Goal: Find specific page/section: Find specific page/section

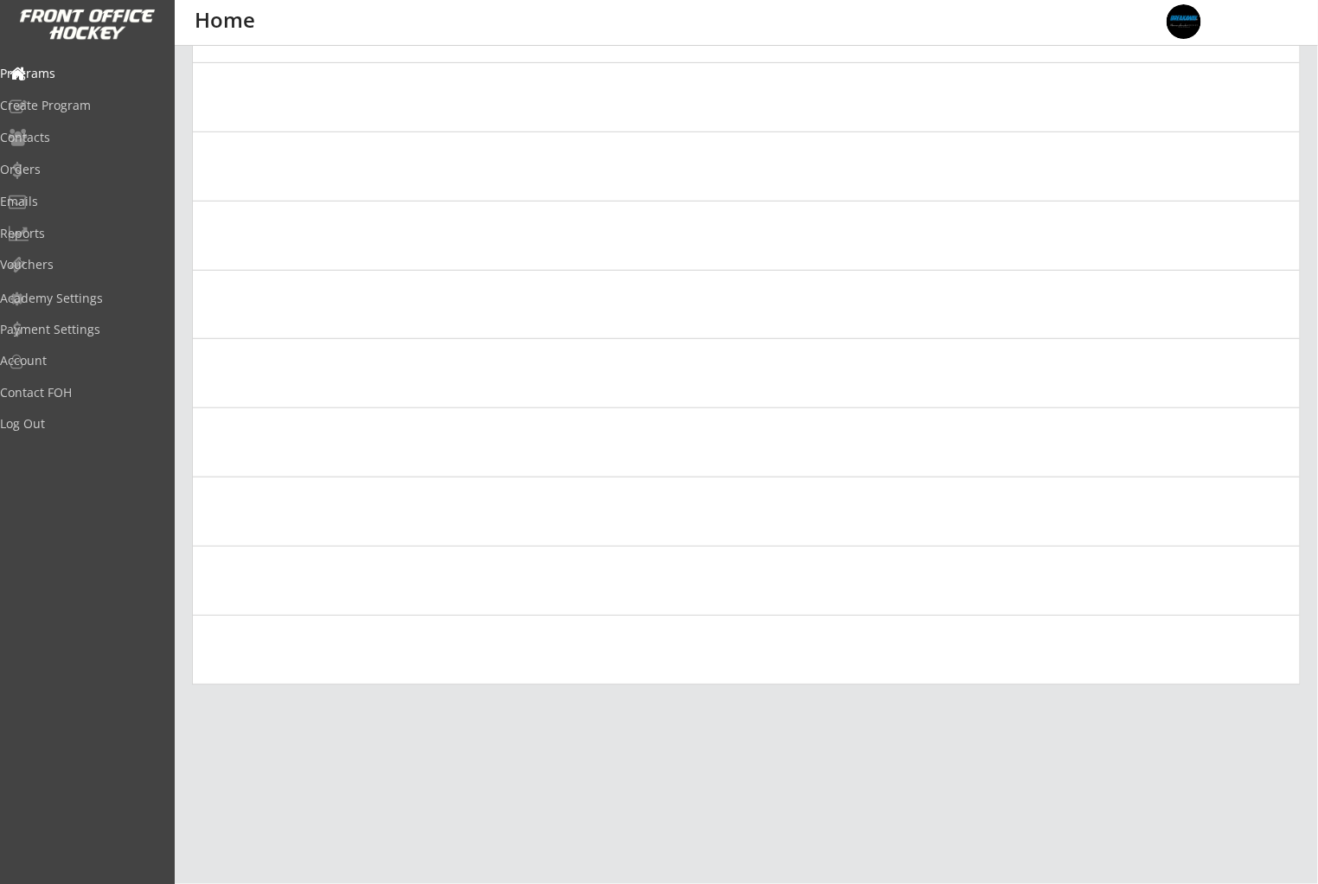
scroll to position [273, 0]
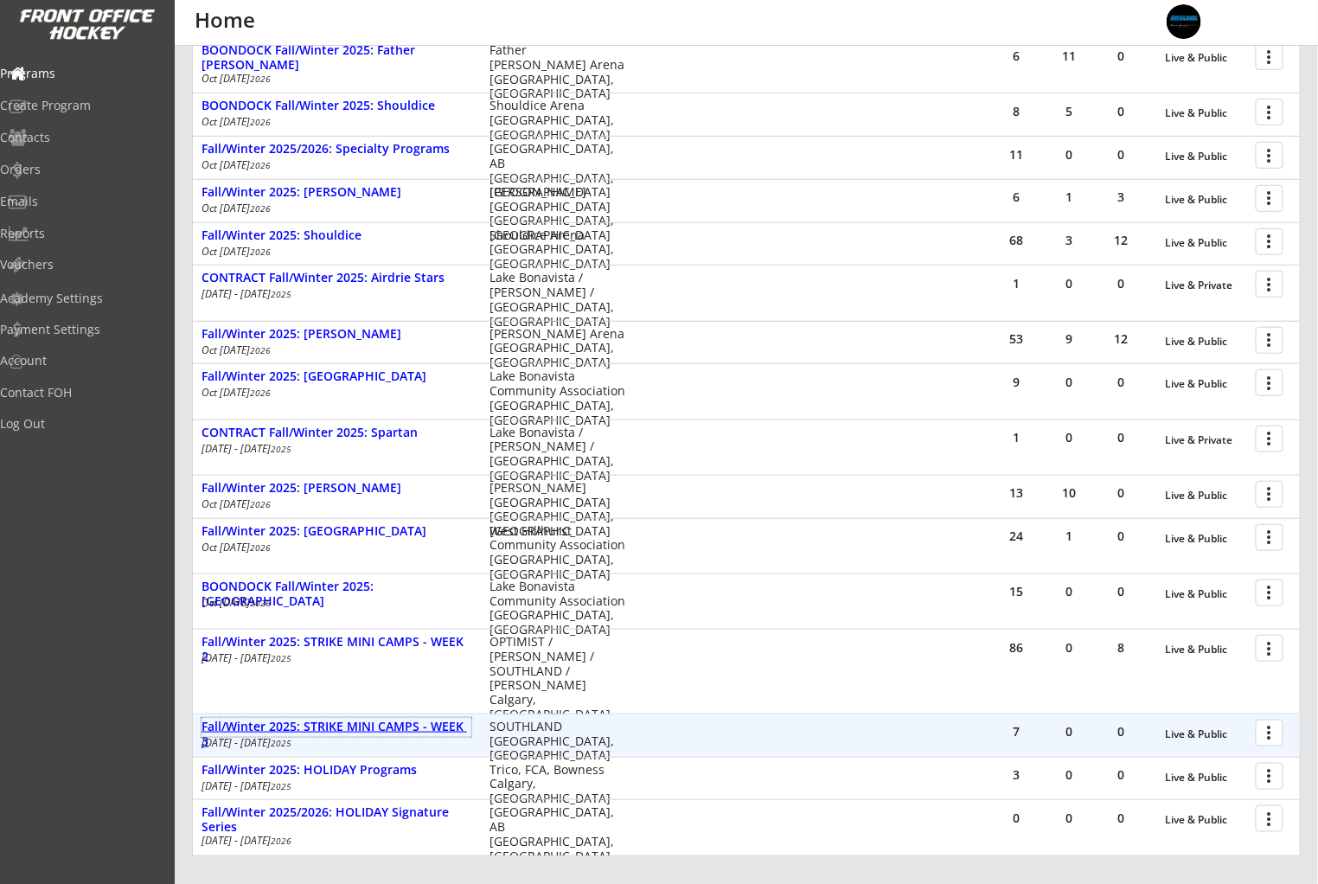
click at [439, 731] on div "Fall/Winter 2025: STRIKE MINI CAMPS - WEEK 3" at bounding box center [336, 733] width 270 height 29
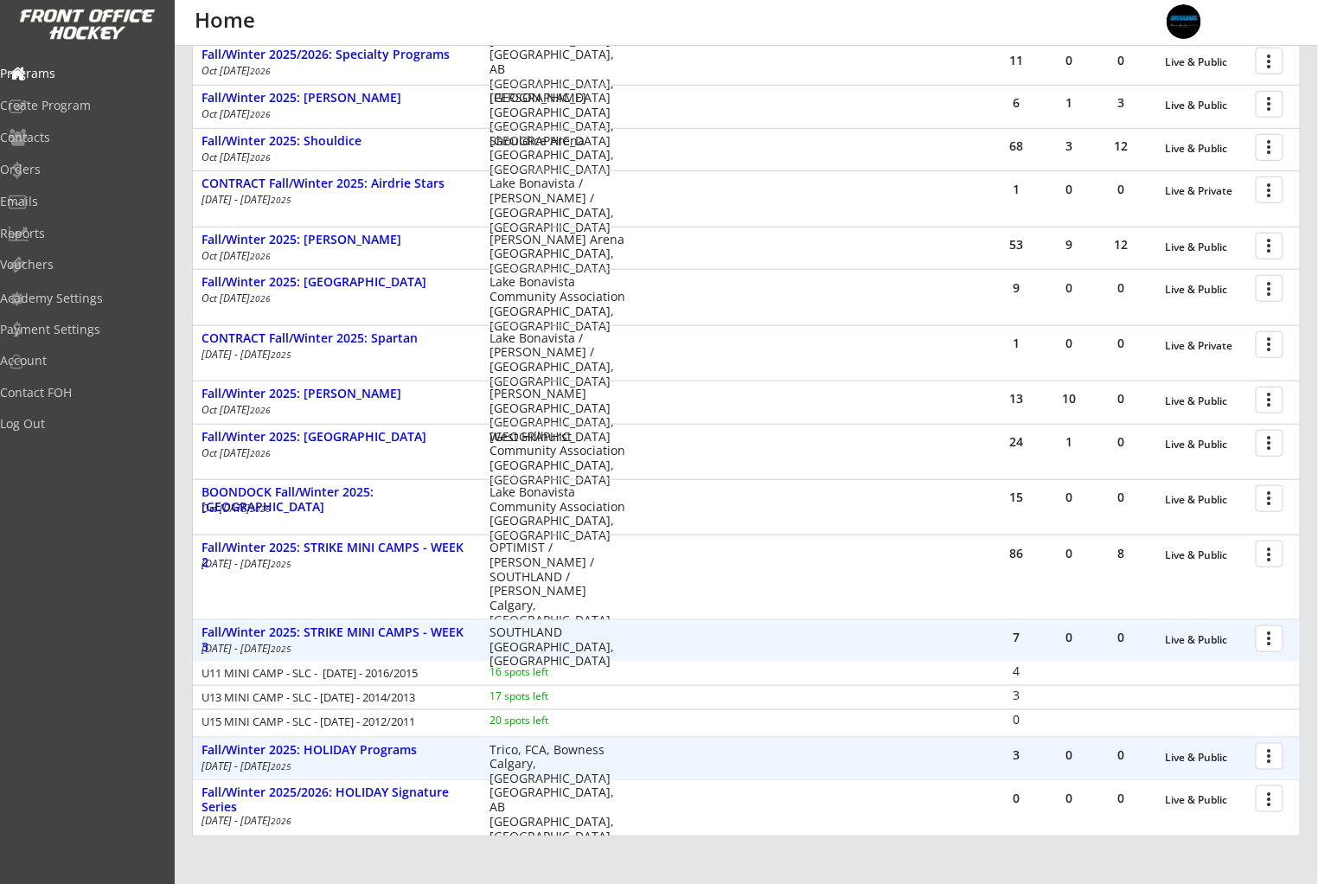
scroll to position [393, 0]
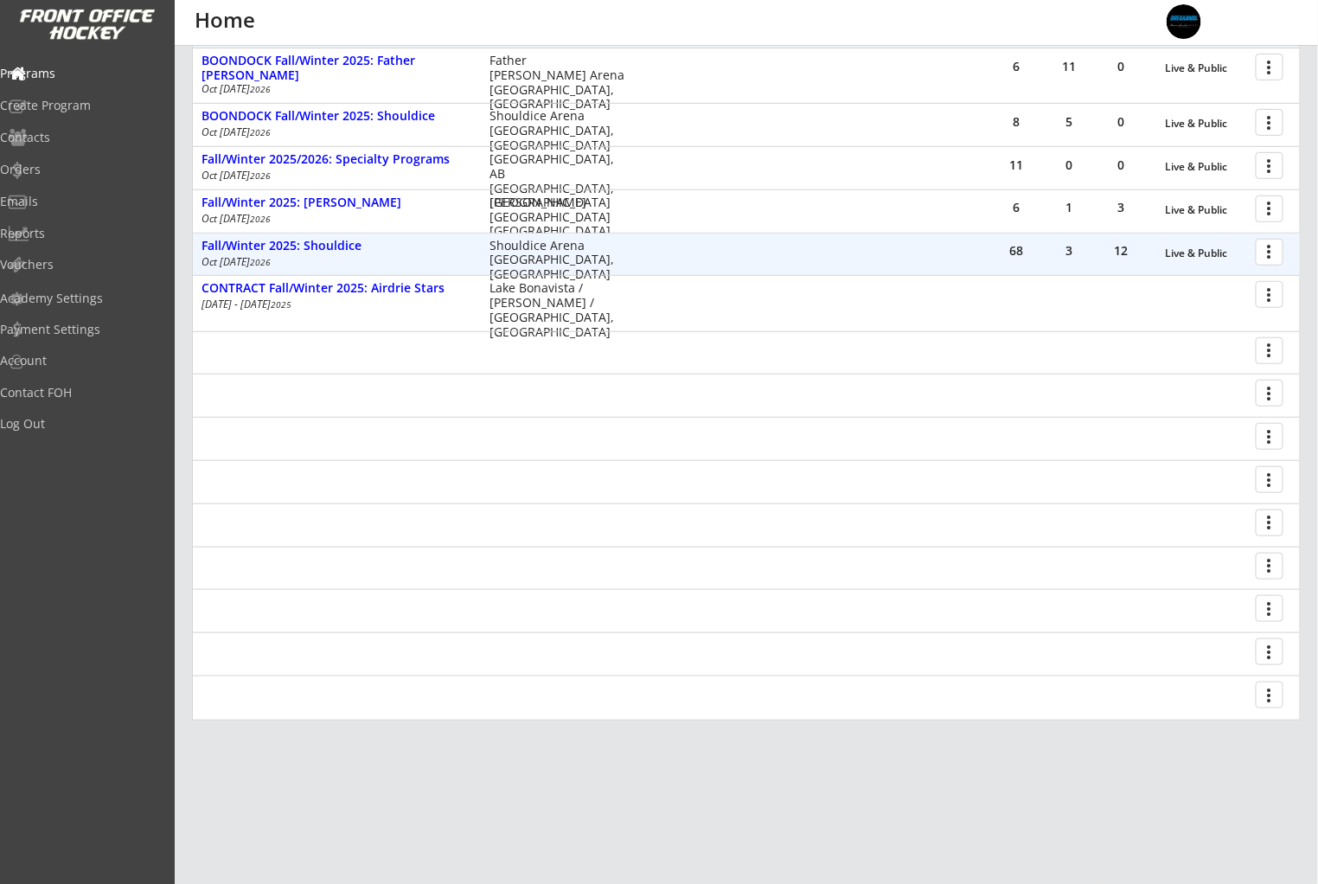
scroll to position [366, 0]
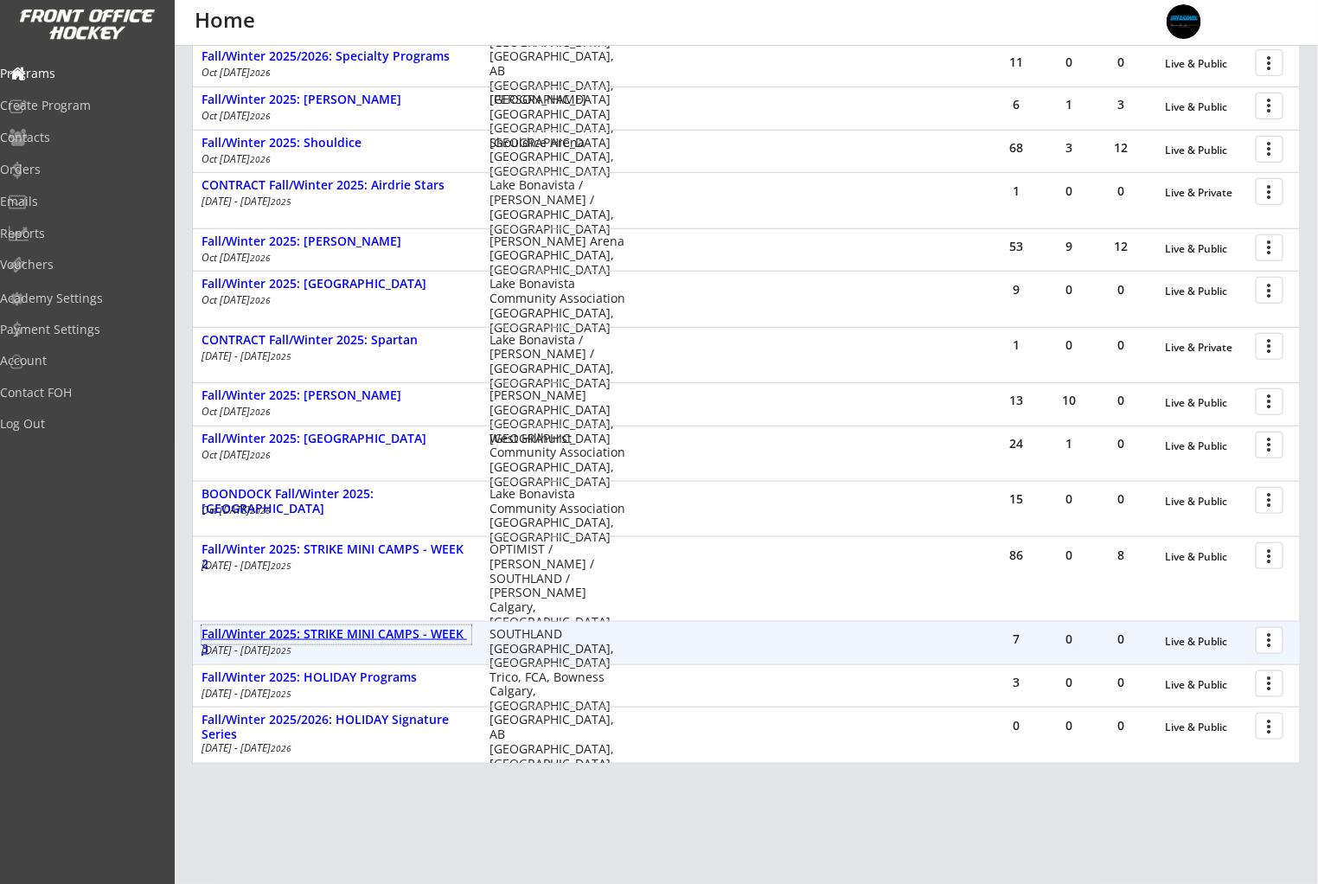
click at [428, 641] on div "Fall/Winter 2025: STRIKE MINI CAMPS - WEEK 3" at bounding box center [336, 641] width 270 height 29
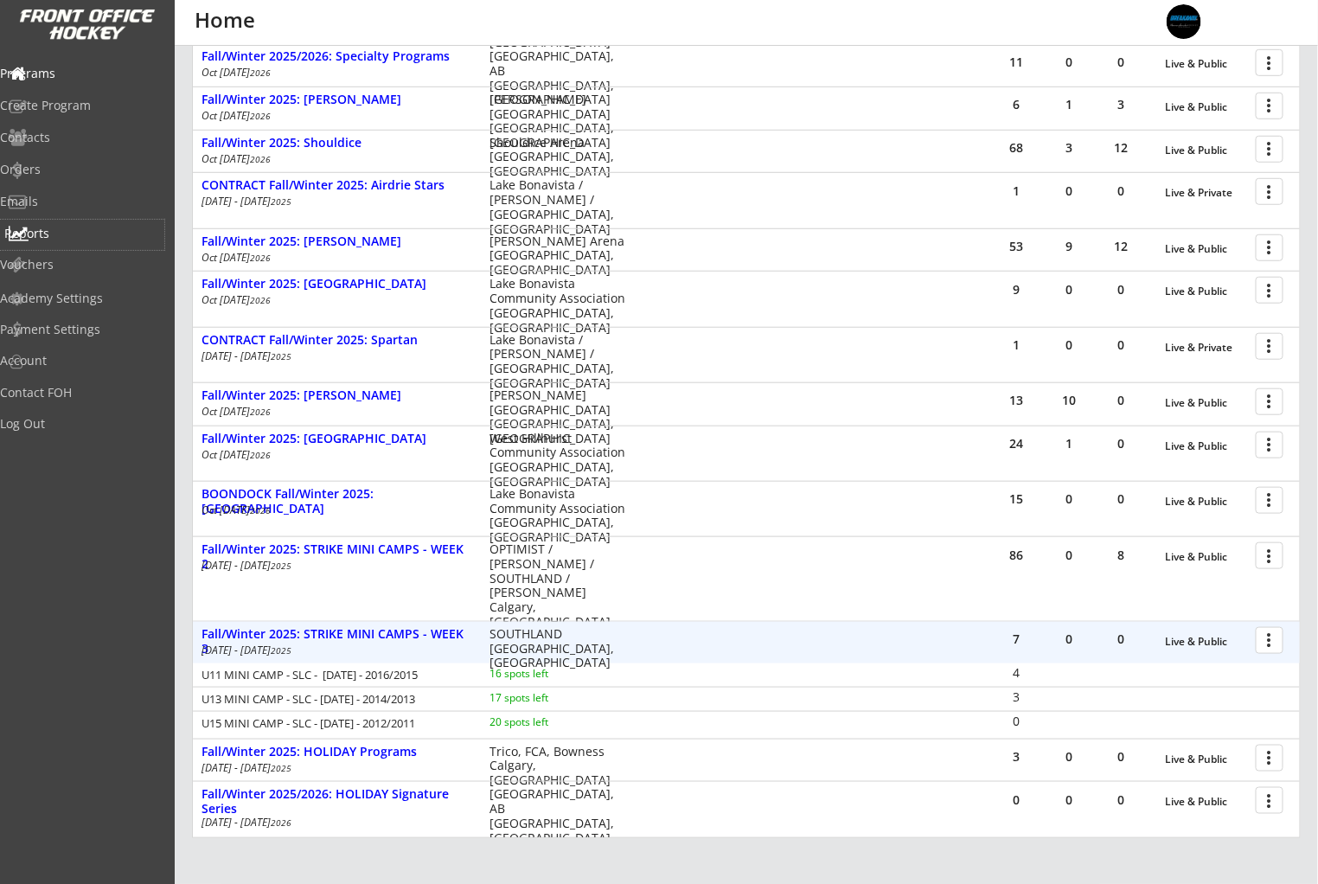
click at [91, 237] on div "Reports" at bounding box center [82, 233] width 156 height 12
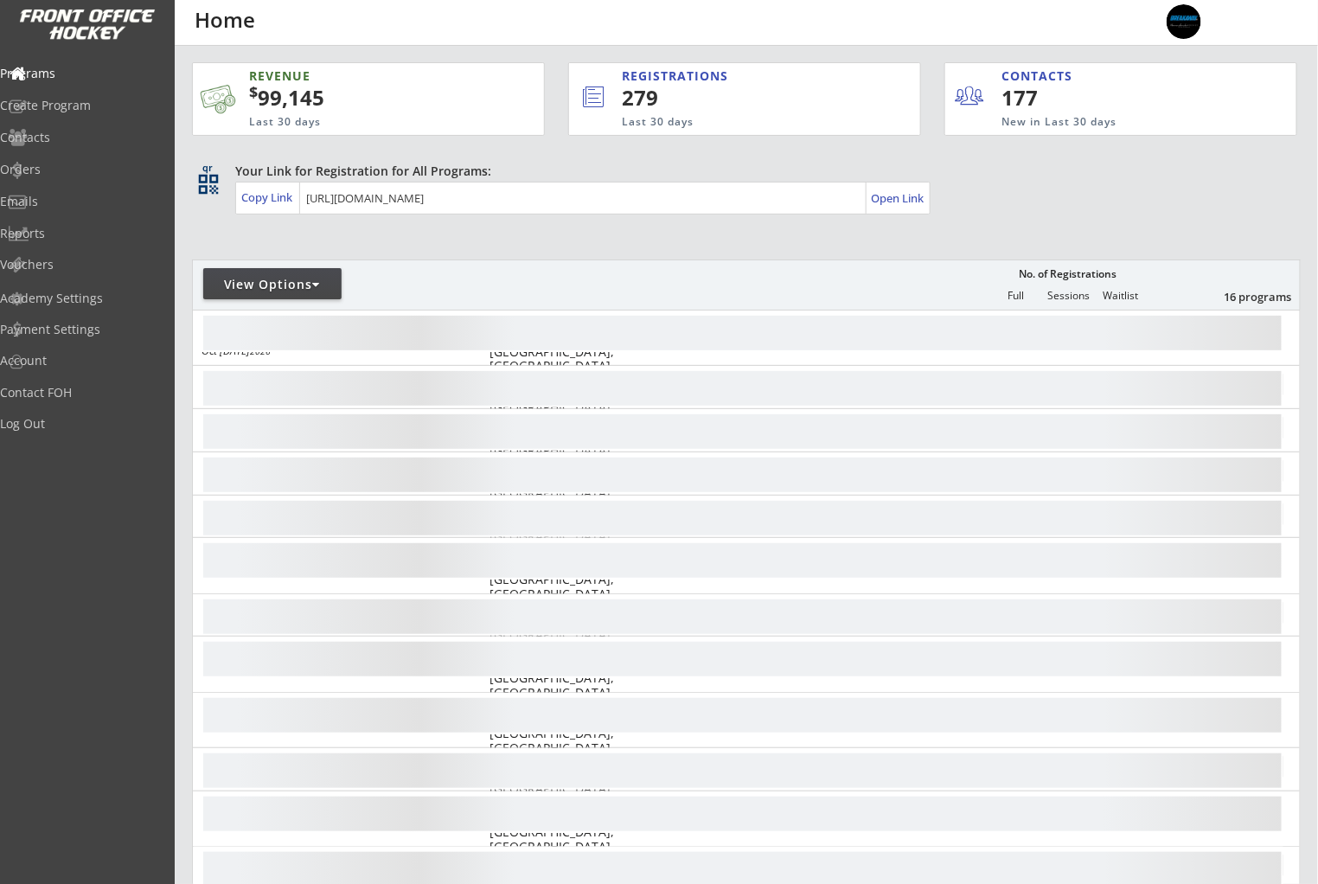
scroll to position [444, 0]
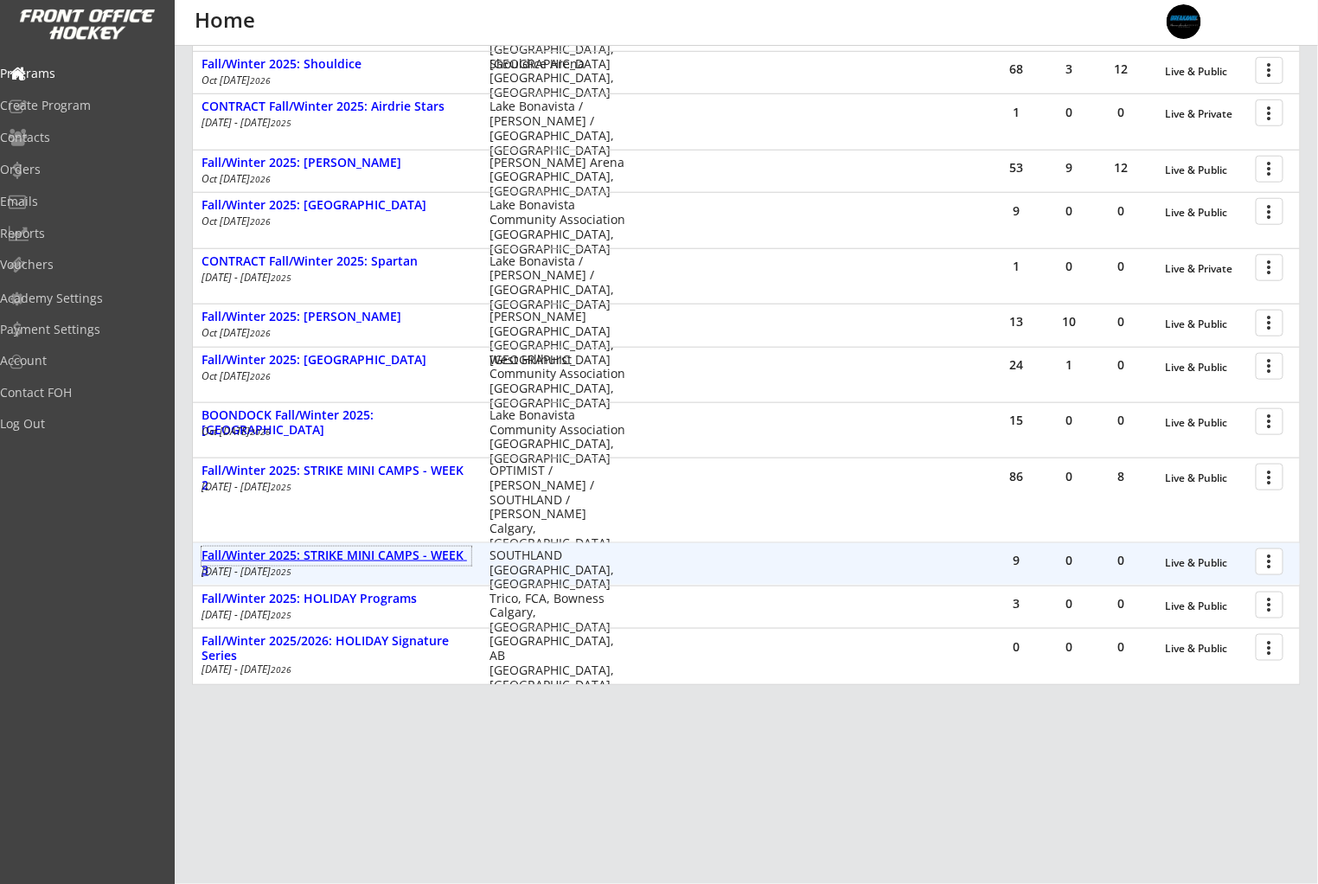
click at [366, 554] on div "Fall/Winter 2025: STRIKE MINI CAMPS - WEEK 3" at bounding box center [336, 562] width 270 height 29
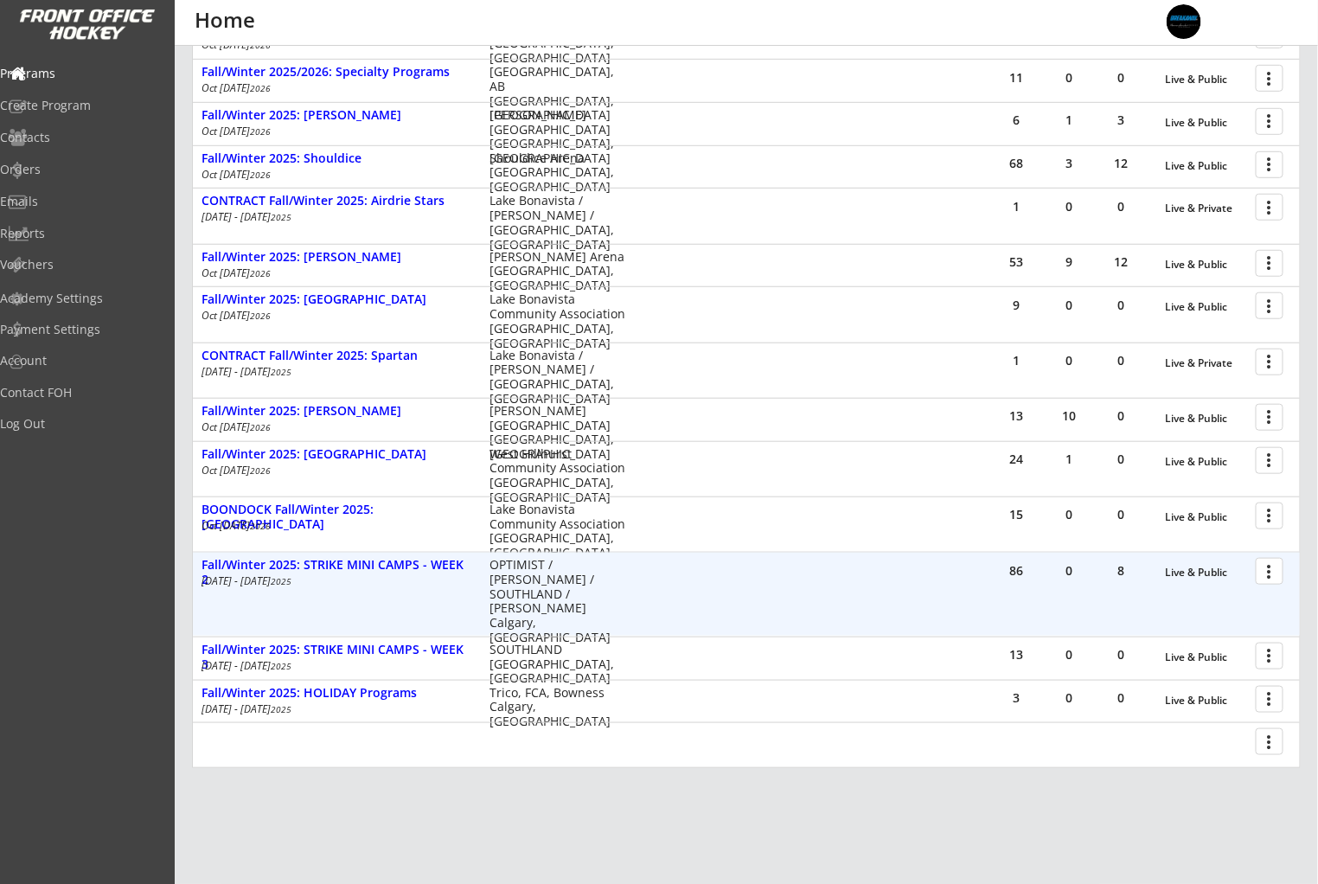
scroll to position [372, 0]
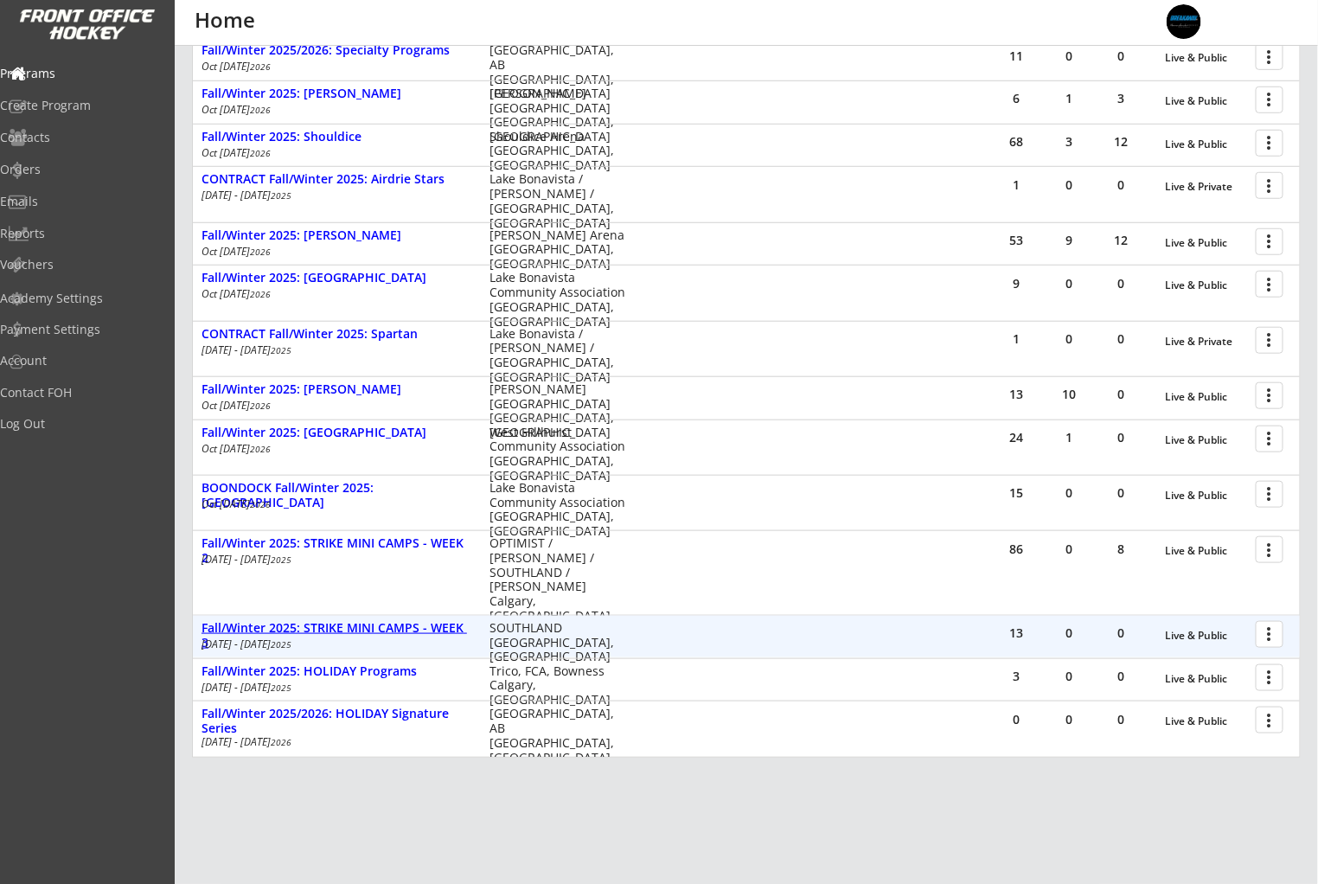
click at [411, 635] on div "Fall/Winter 2025: STRIKE MINI CAMPS - WEEK 3" at bounding box center [336, 635] width 270 height 29
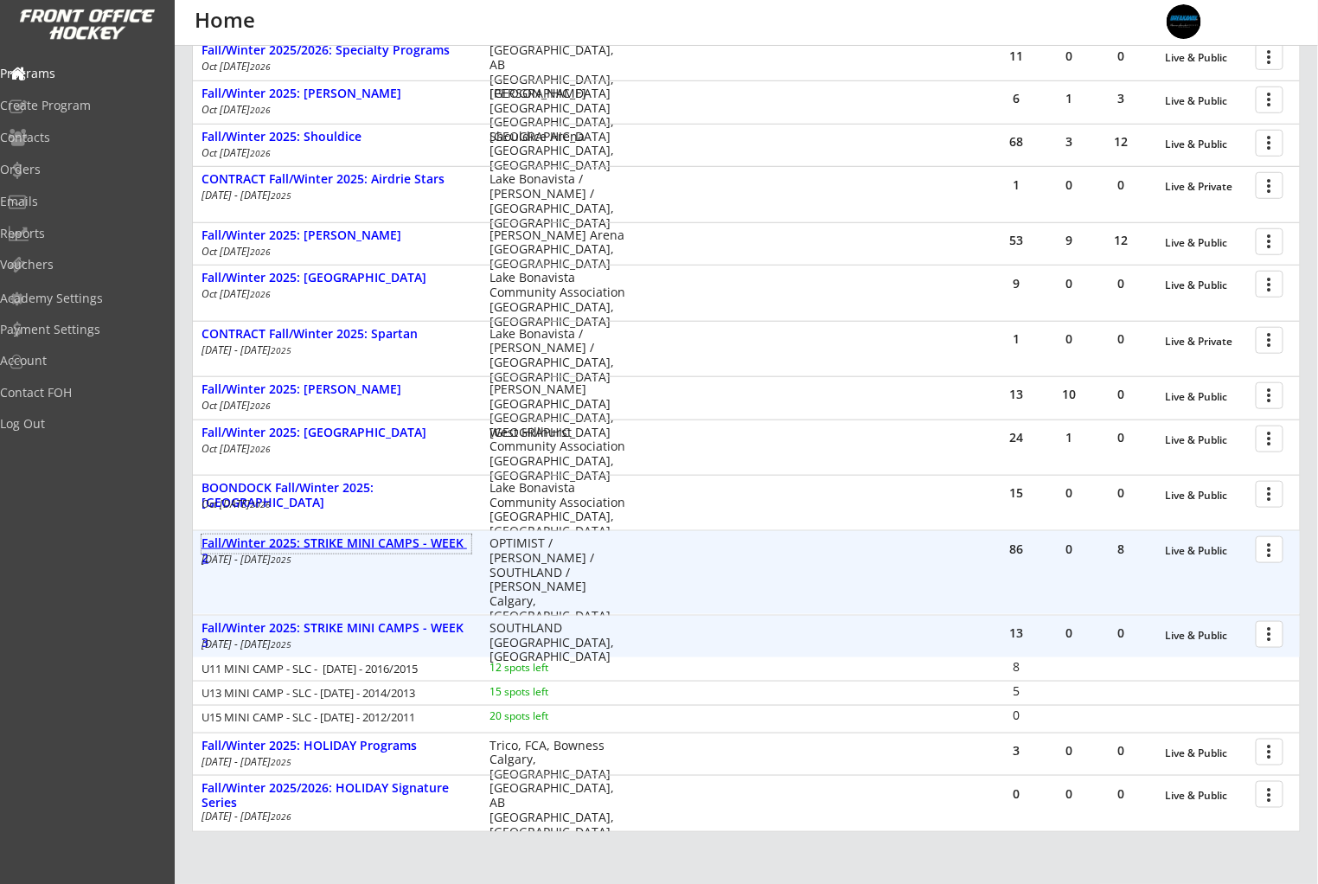
click at [414, 539] on div "Fall/Winter 2025: STRIKE MINI CAMPS - WEEK 2" at bounding box center [336, 550] width 270 height 29
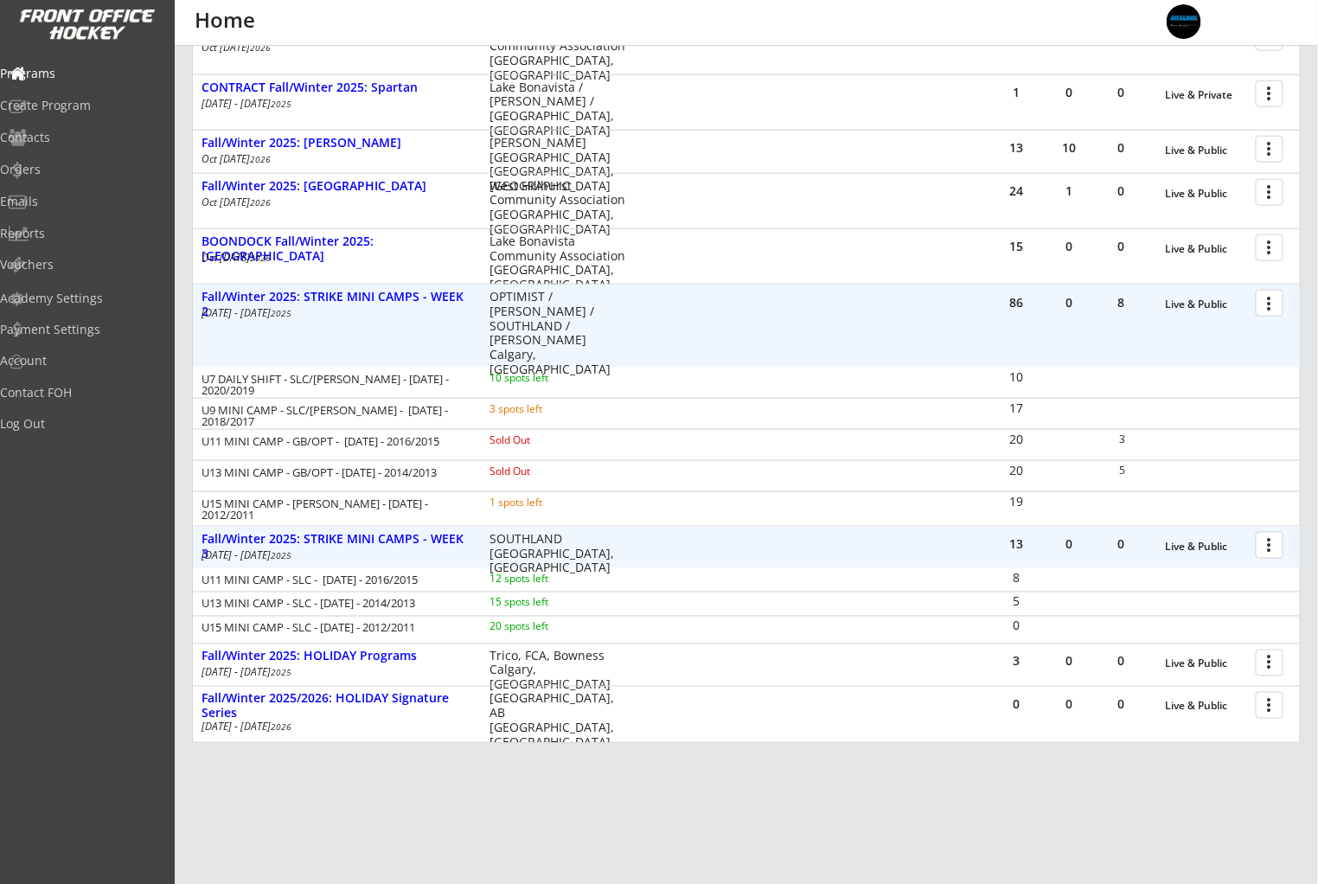
scroll to position [629, 0]
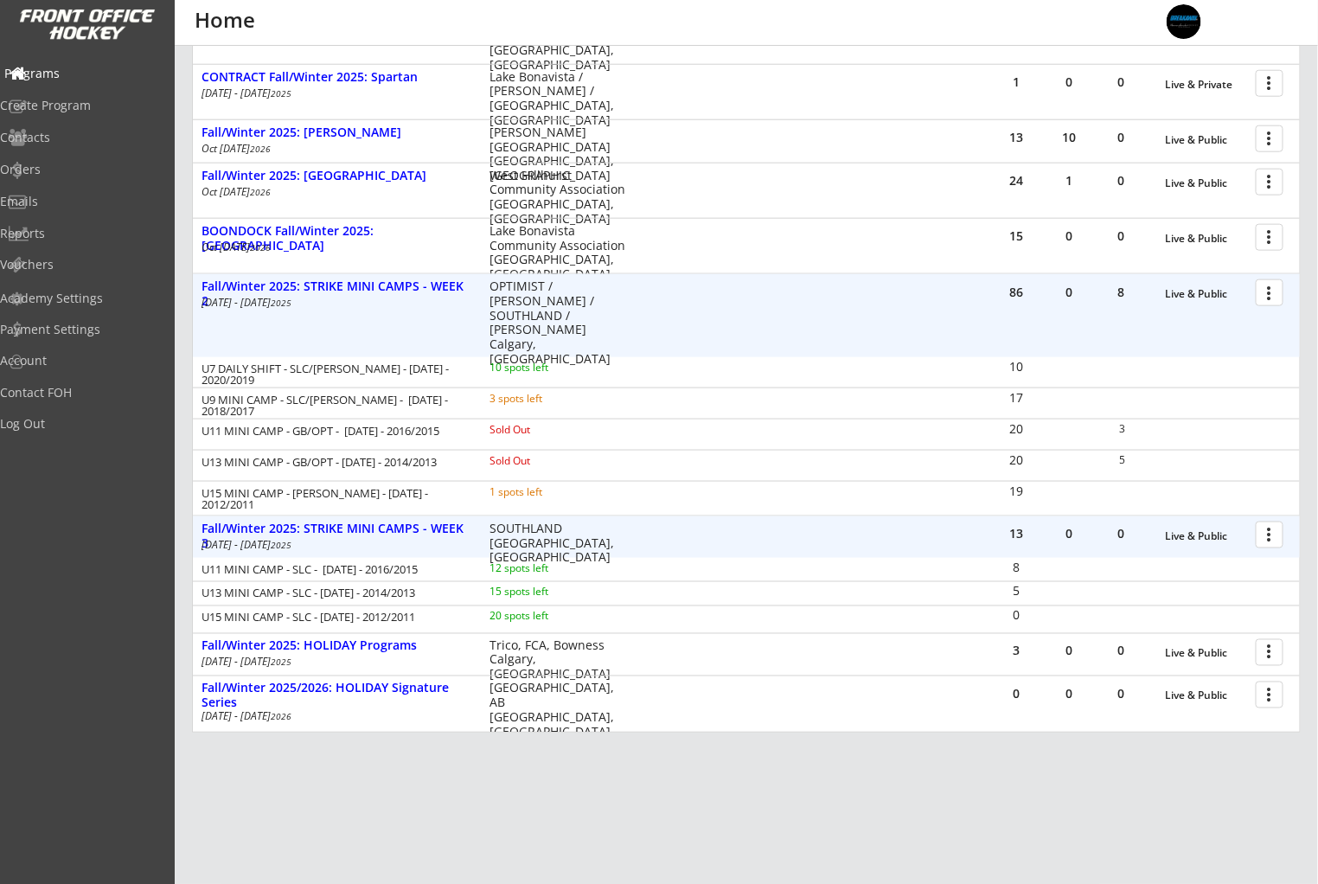
click at [88, 75] on div "Programs" at bounding box center [82, 73] width 156 height 12
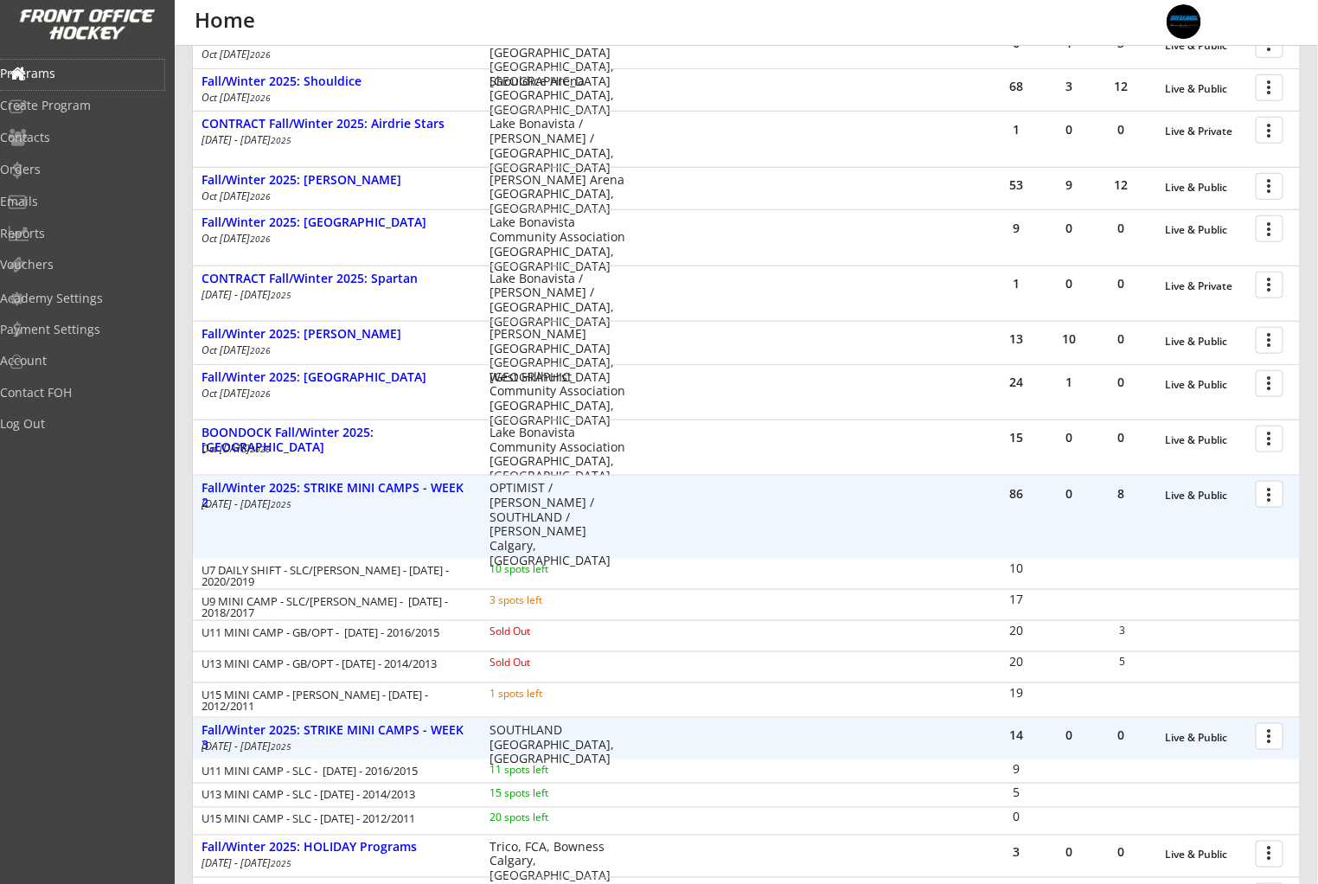
scroll to position [676, 0]
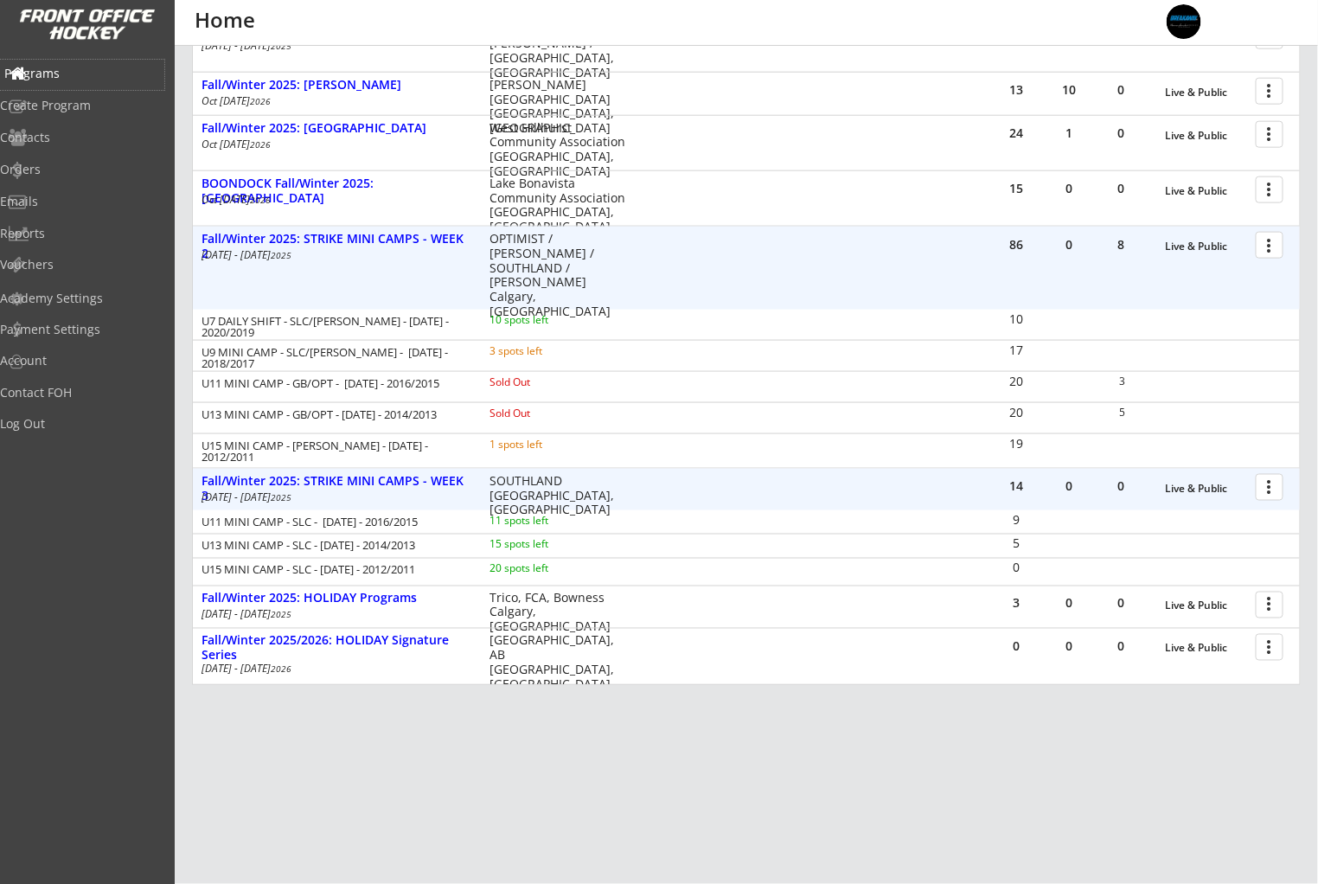
click at [67, 72] on div "Programs" at bounding box center [82, 73] width 156 height 12
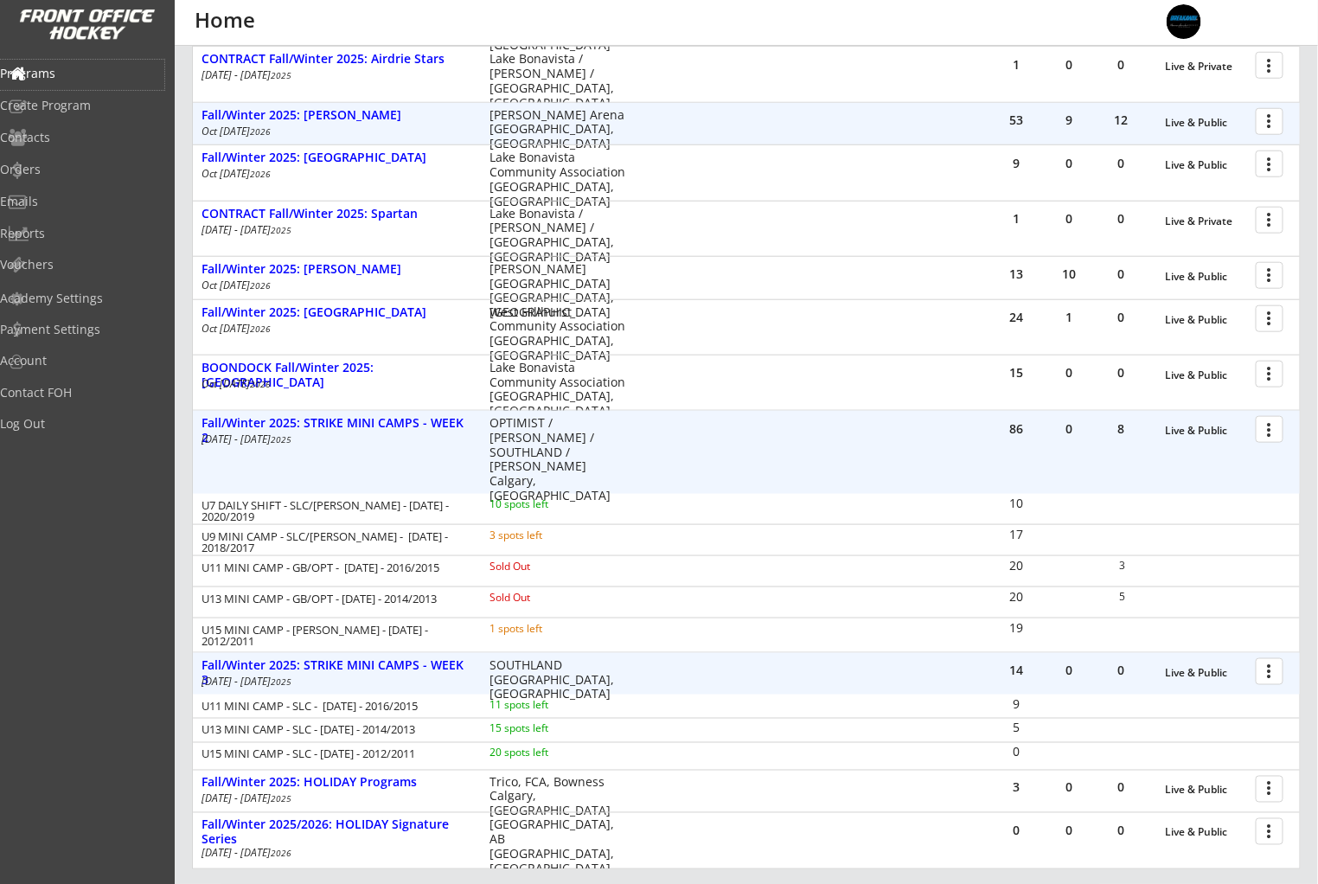
scroll to position [519, 0]
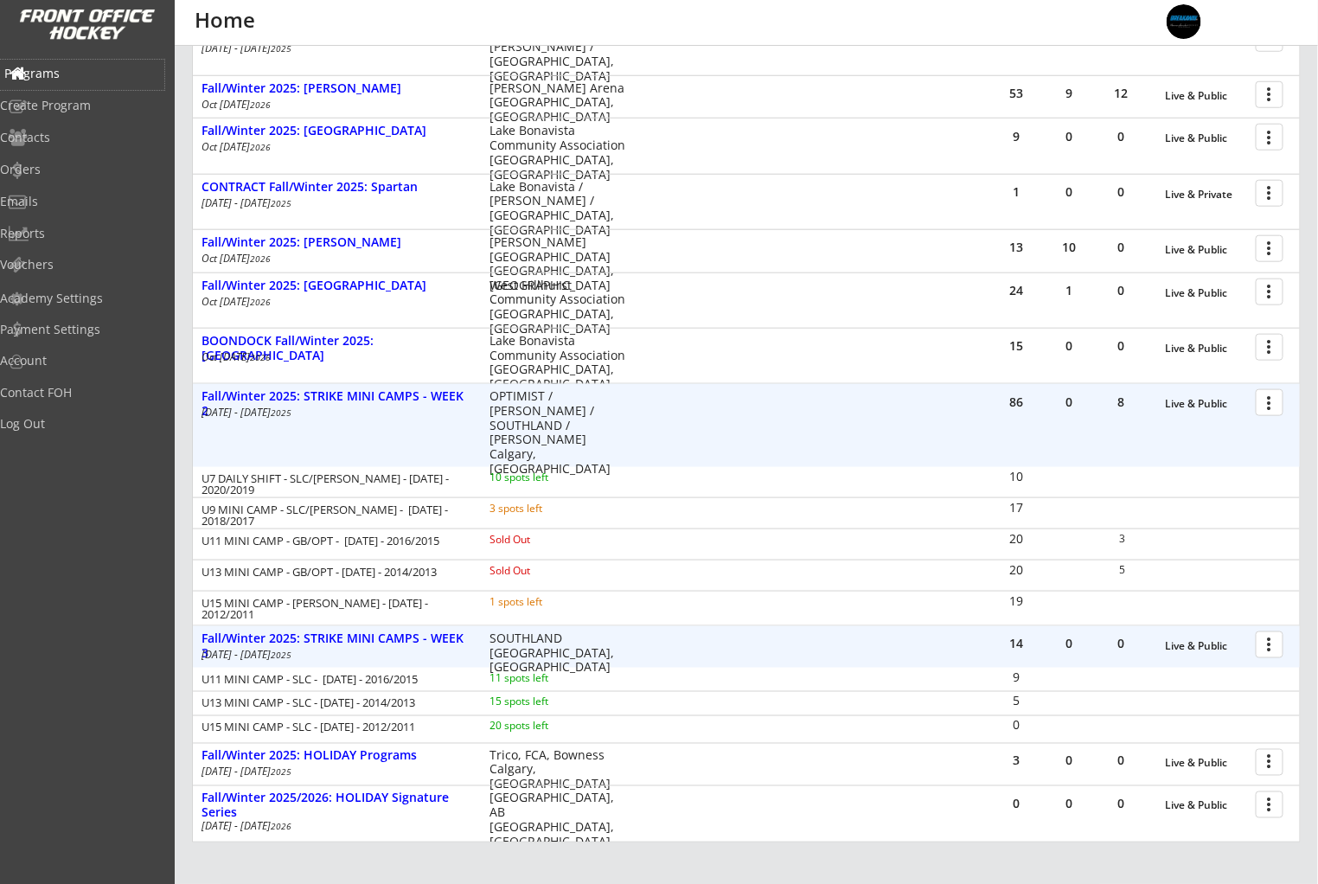
click at [101, 77] on div "Programs" at bounding box center [82, 73] width 156 height 12
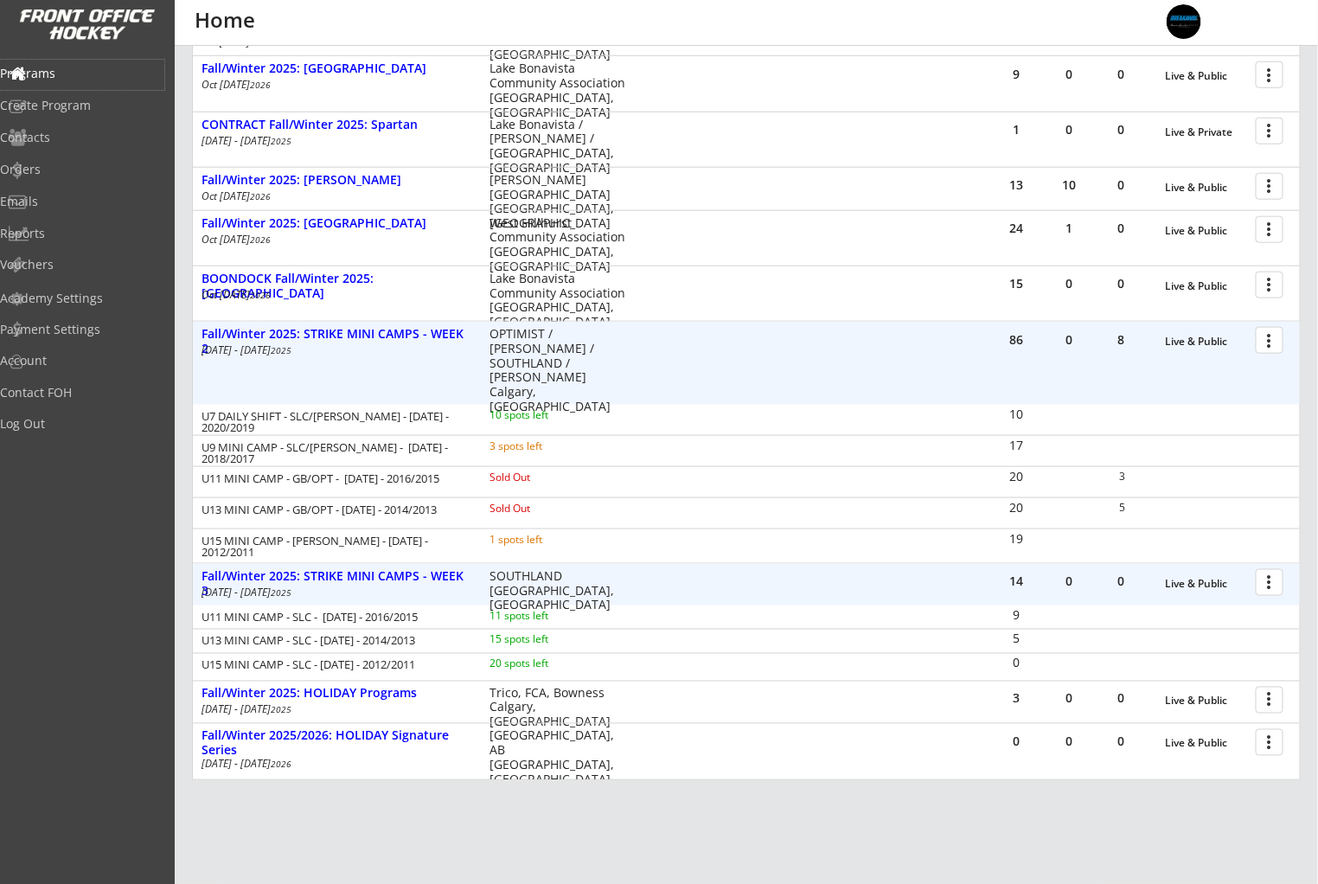
scroll to position [676, 0]
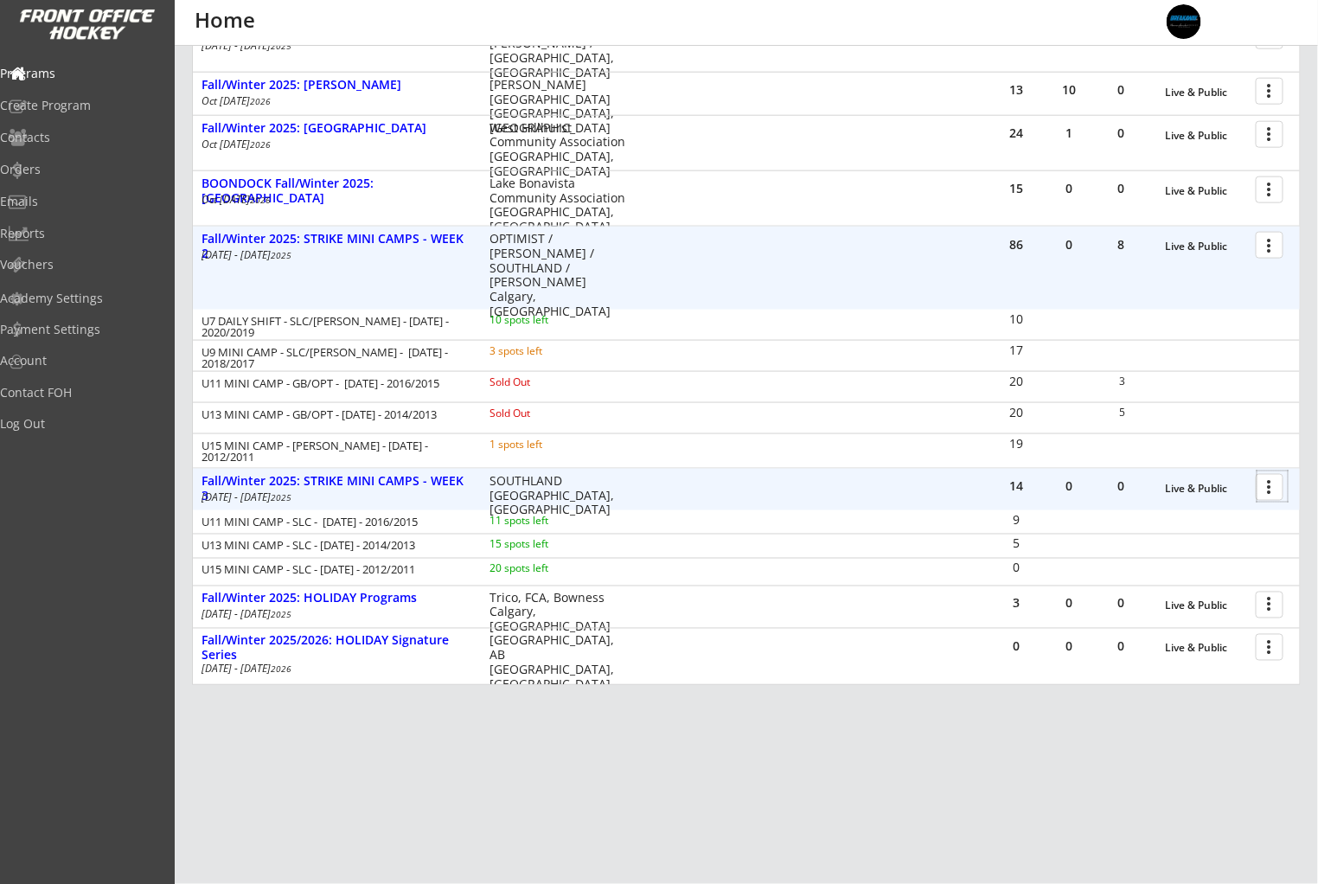
click at [1264, 489] on div at bounding box center [1272, 486] width 30 height 30
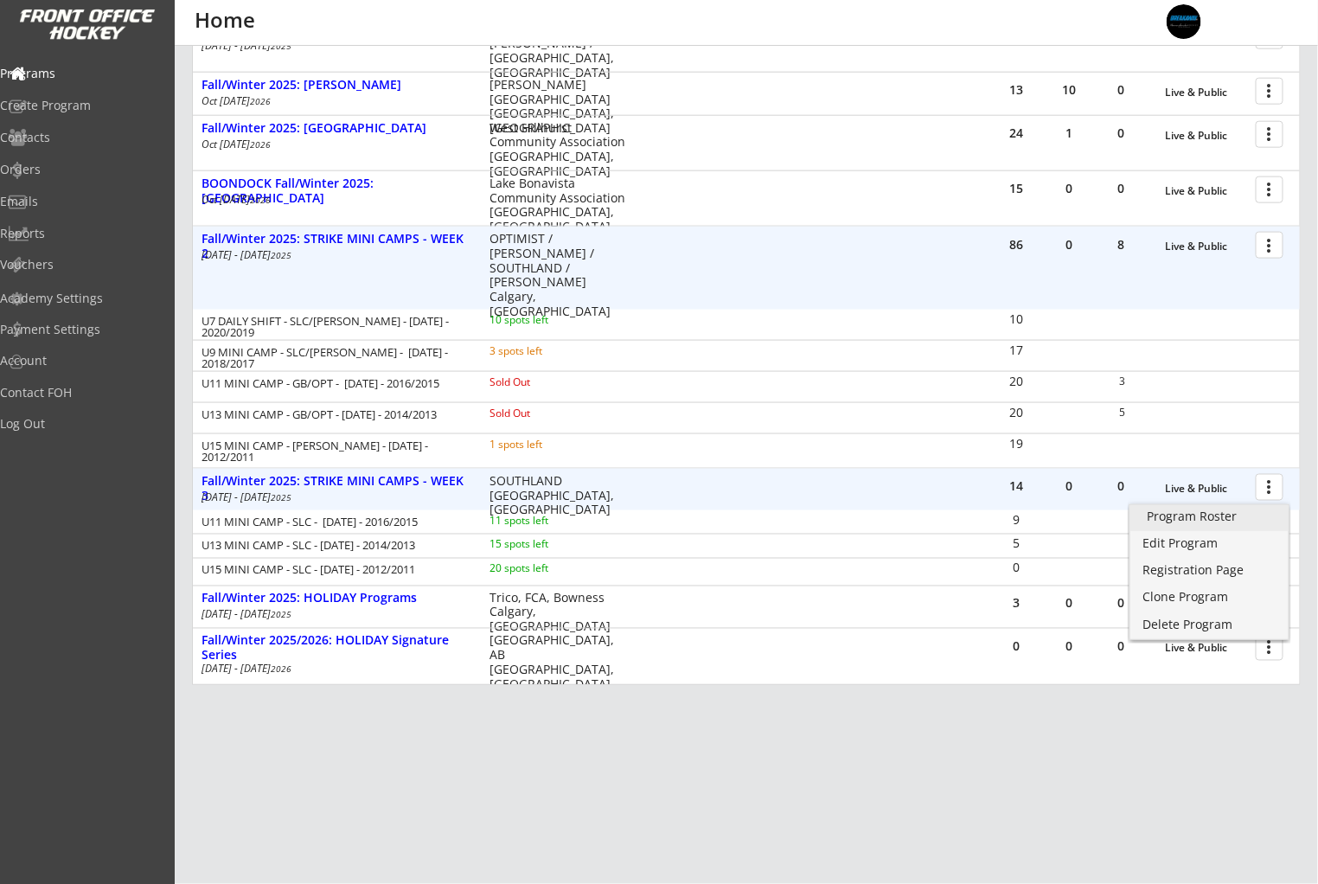
click at [1245, 512] on div "Program Roster" at bounding box center [1209, 516] width 124 height 12
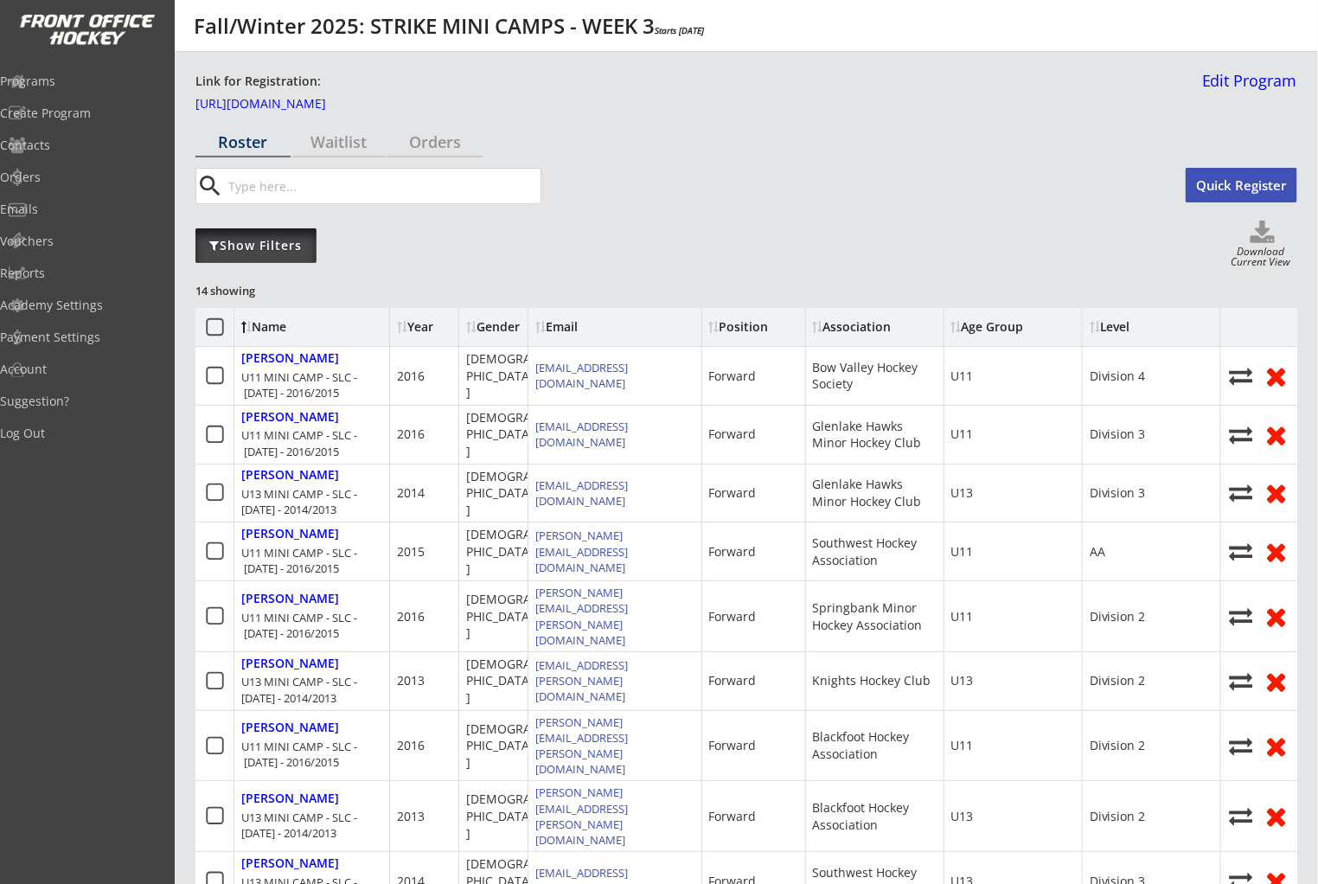
click at [238, 256] on div "Show Filters" at bounding box center [255, 245] width 121 height 35
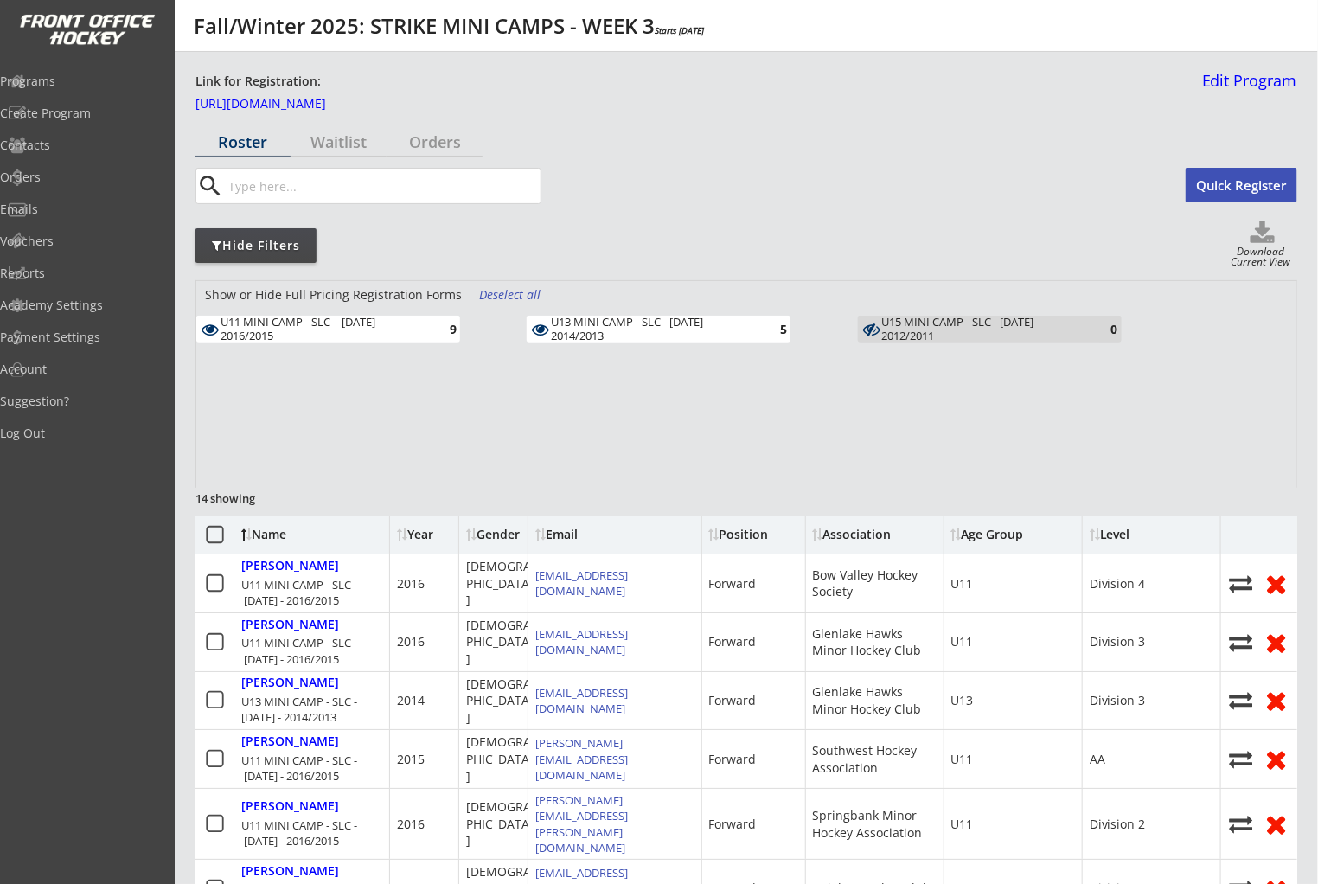
click at [647, 327] on div "U13 MINI CAMP - SLC - [DATE] - 2014/2013" at bounding box center [651, 329] width 201 height 27
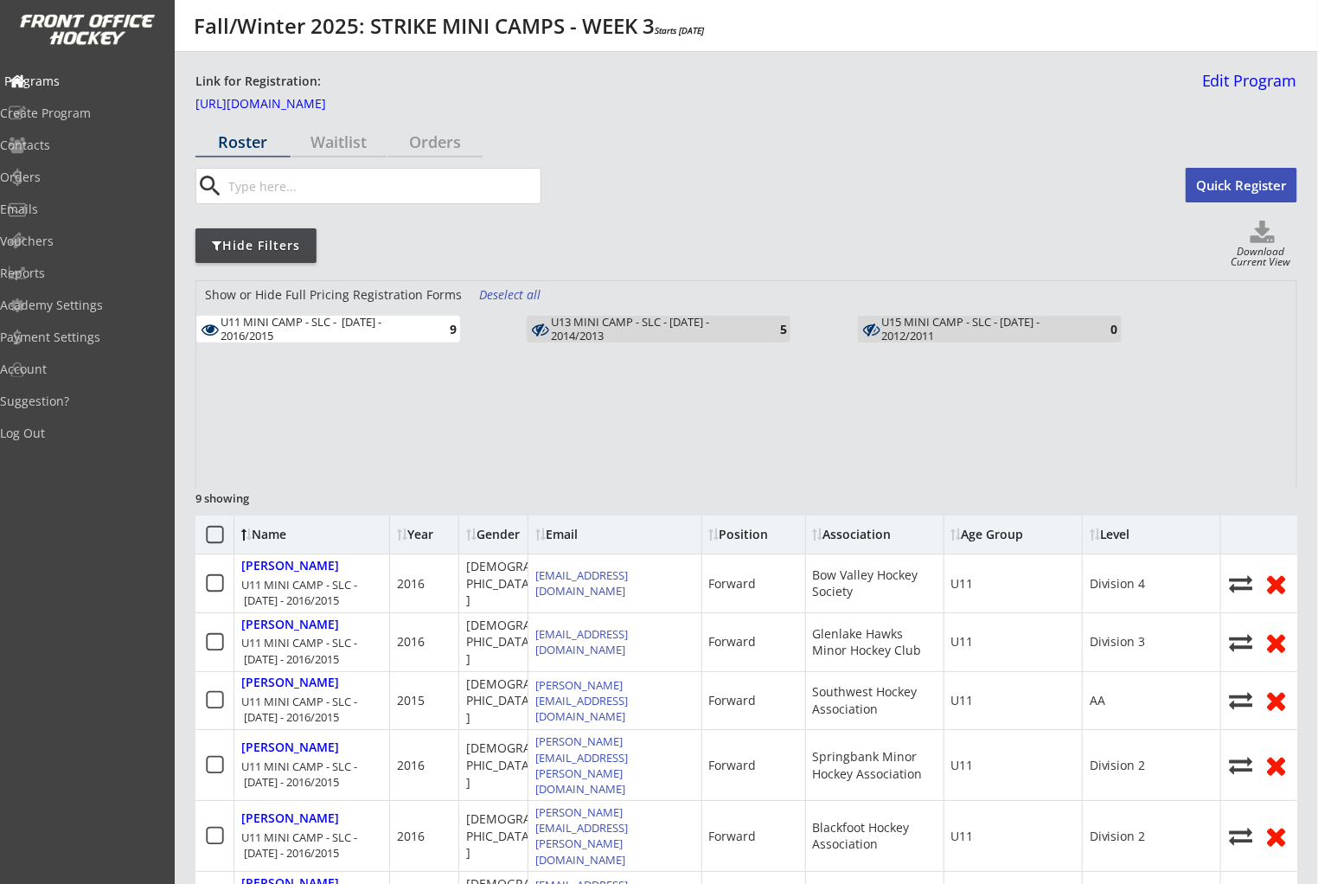
click at [132, 83] on div "Programs" at bounding box center [82, 81] width 156 height 12
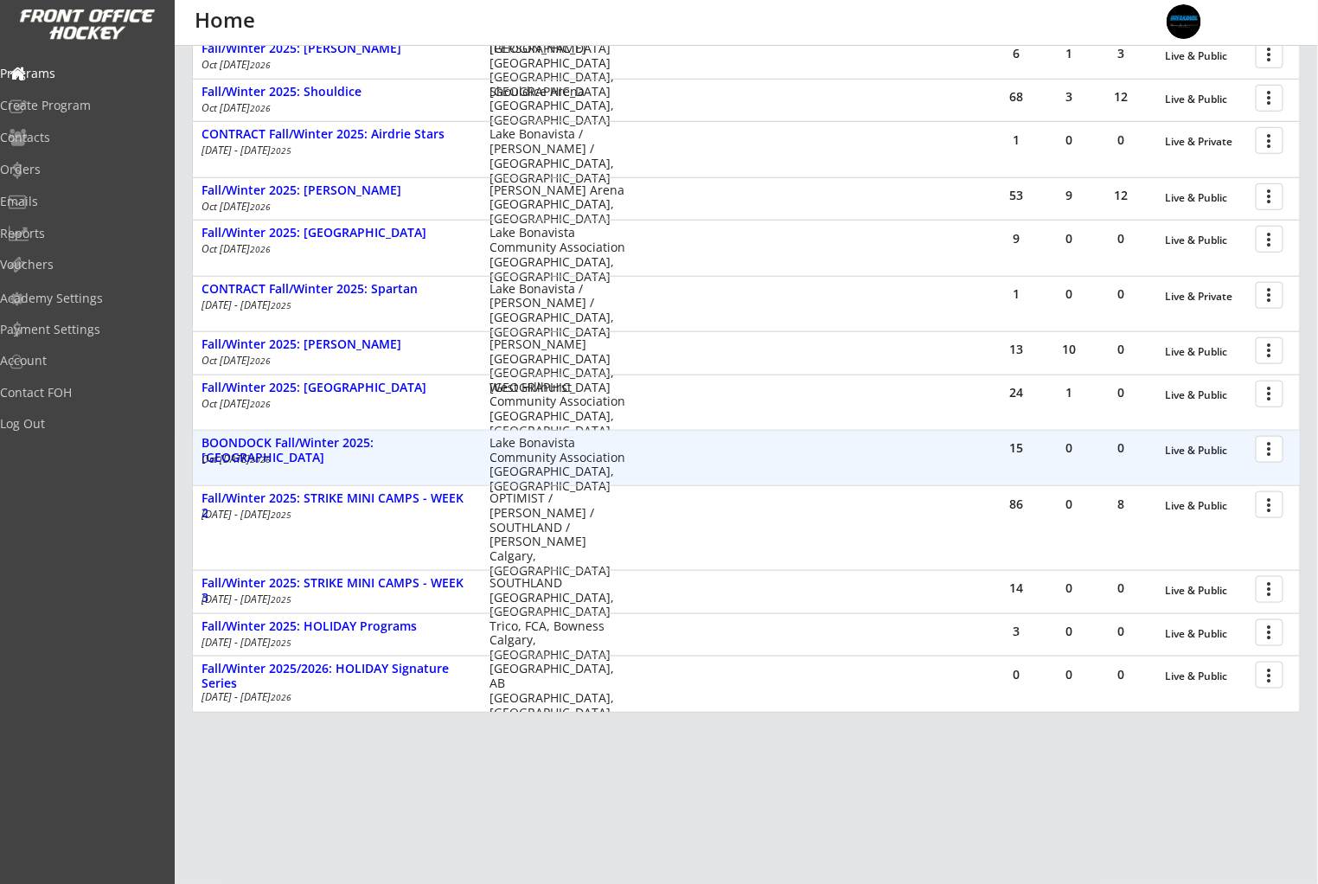
scroll to position [444, 0]
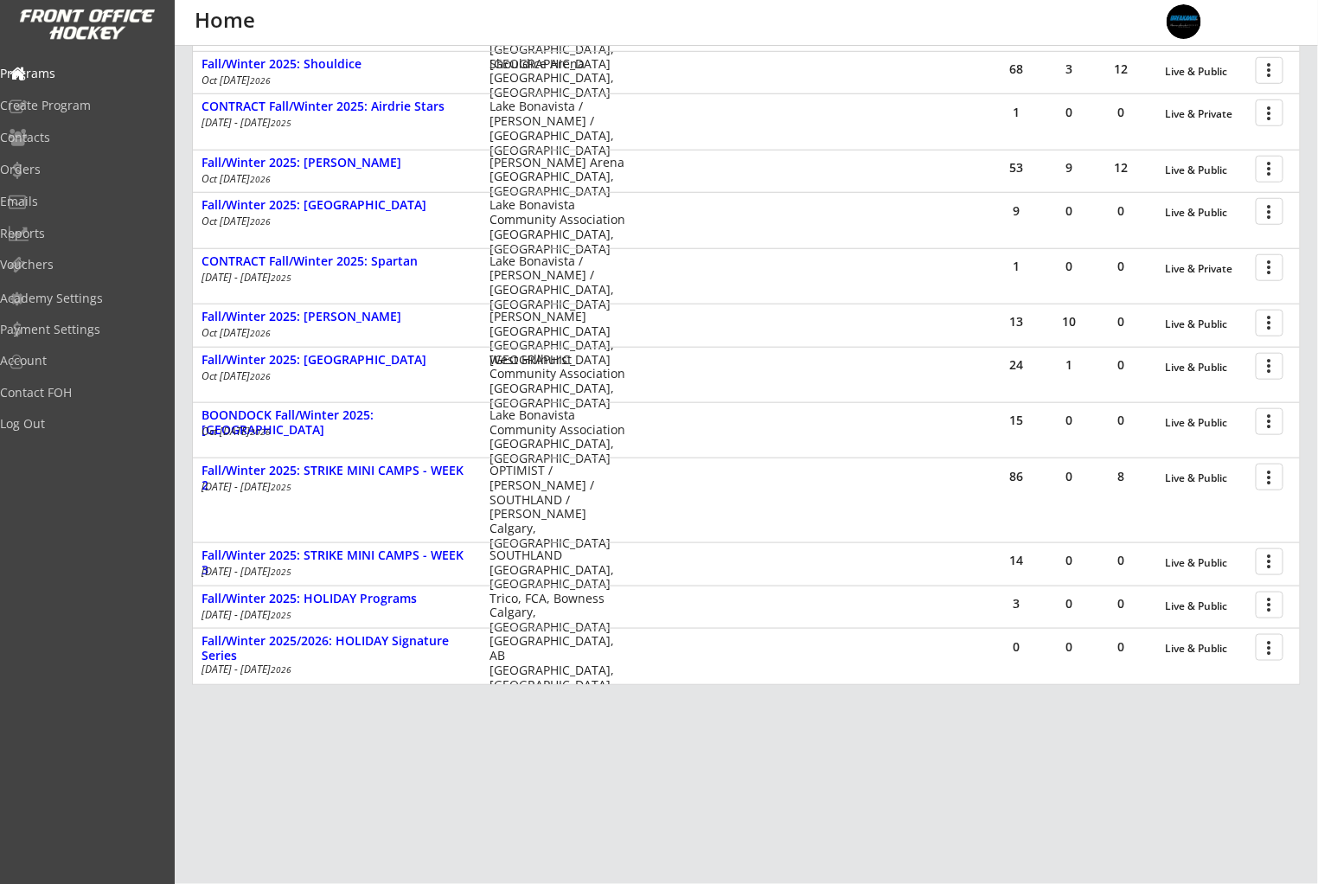
click at [24, 234] on button at bounding box center [17, 233] width 17 height 17
click at [66, 235] on div "Reports" at bounding box center [82, 233] width 156 height 12
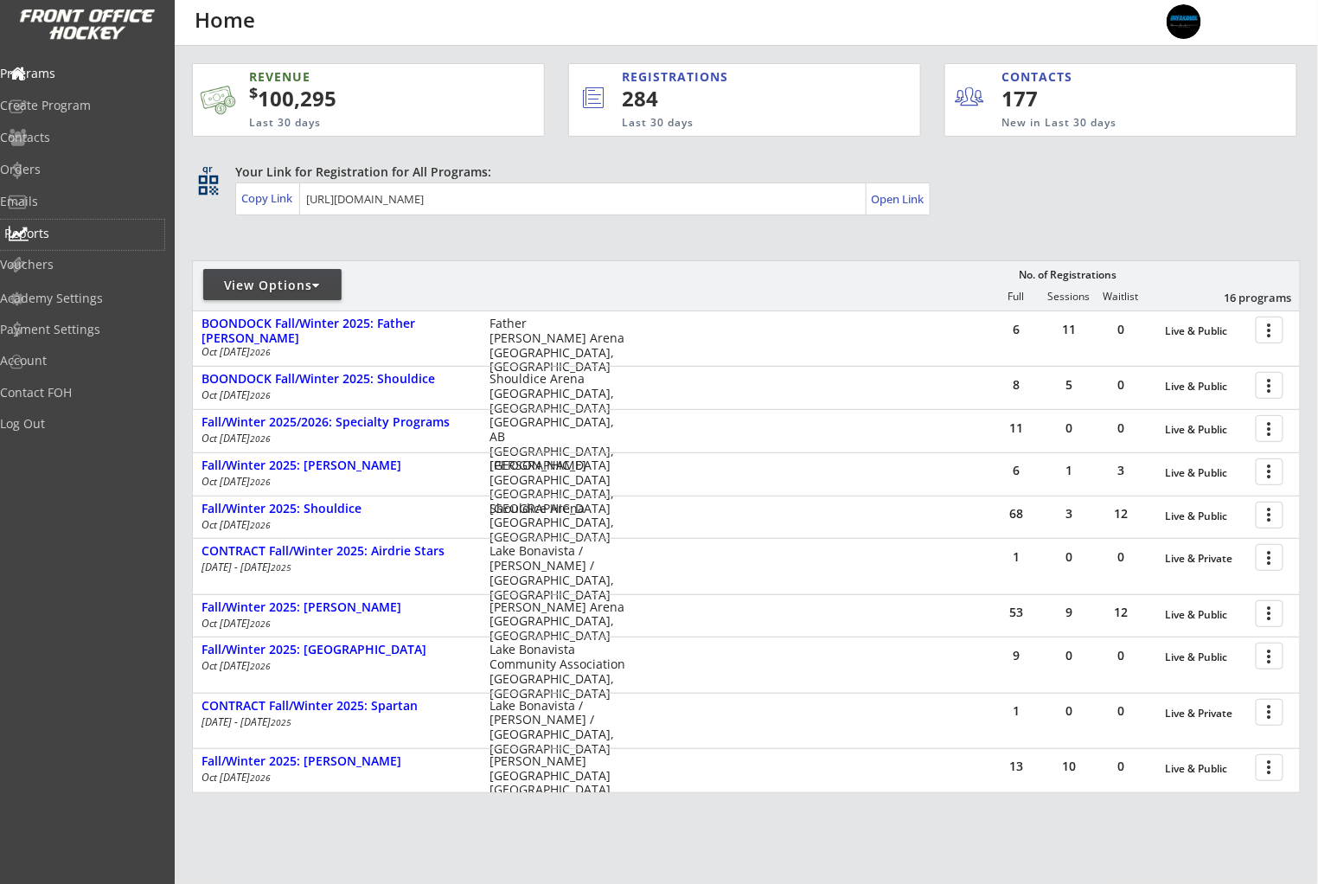
click at [55, 236] on div "Reports" at bounding box center [82, 233] width 156 height 12
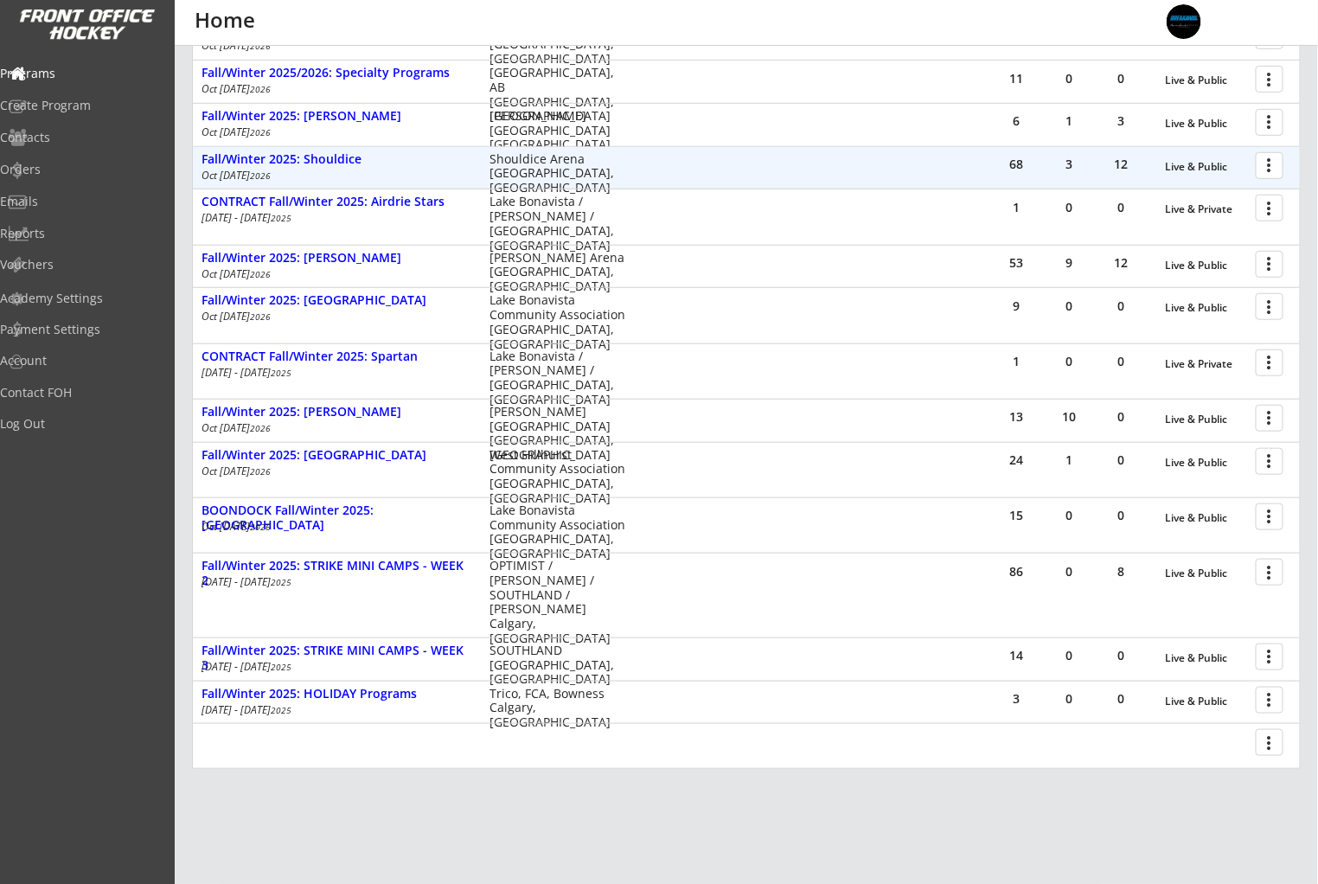
scroll to position [349, 0]
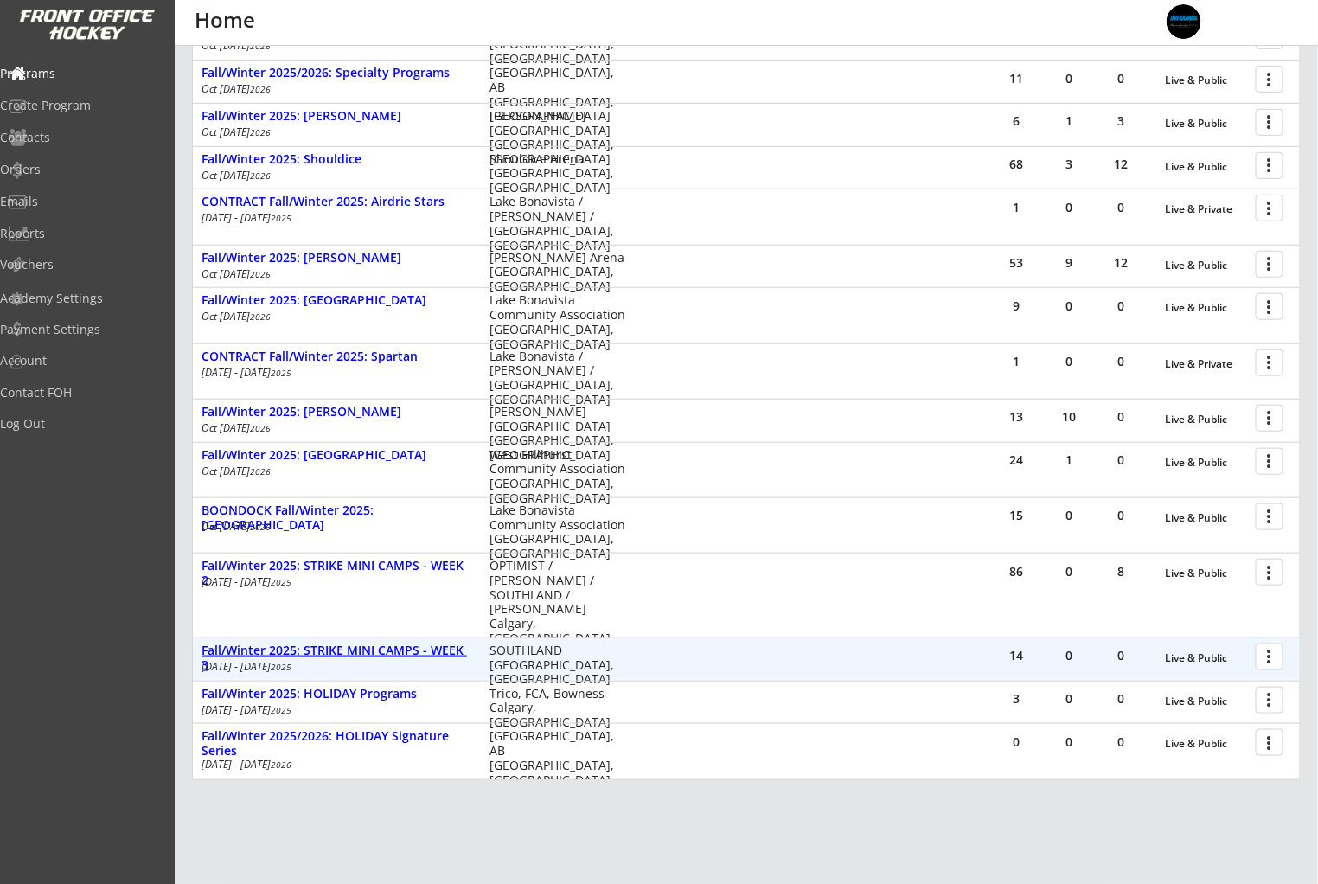
click at [443, 649] on div "Fall/Winter 2025: STRIKE MINI CAMPS - WEEK 3" at bounding box center [336, 657] width 270 height 29
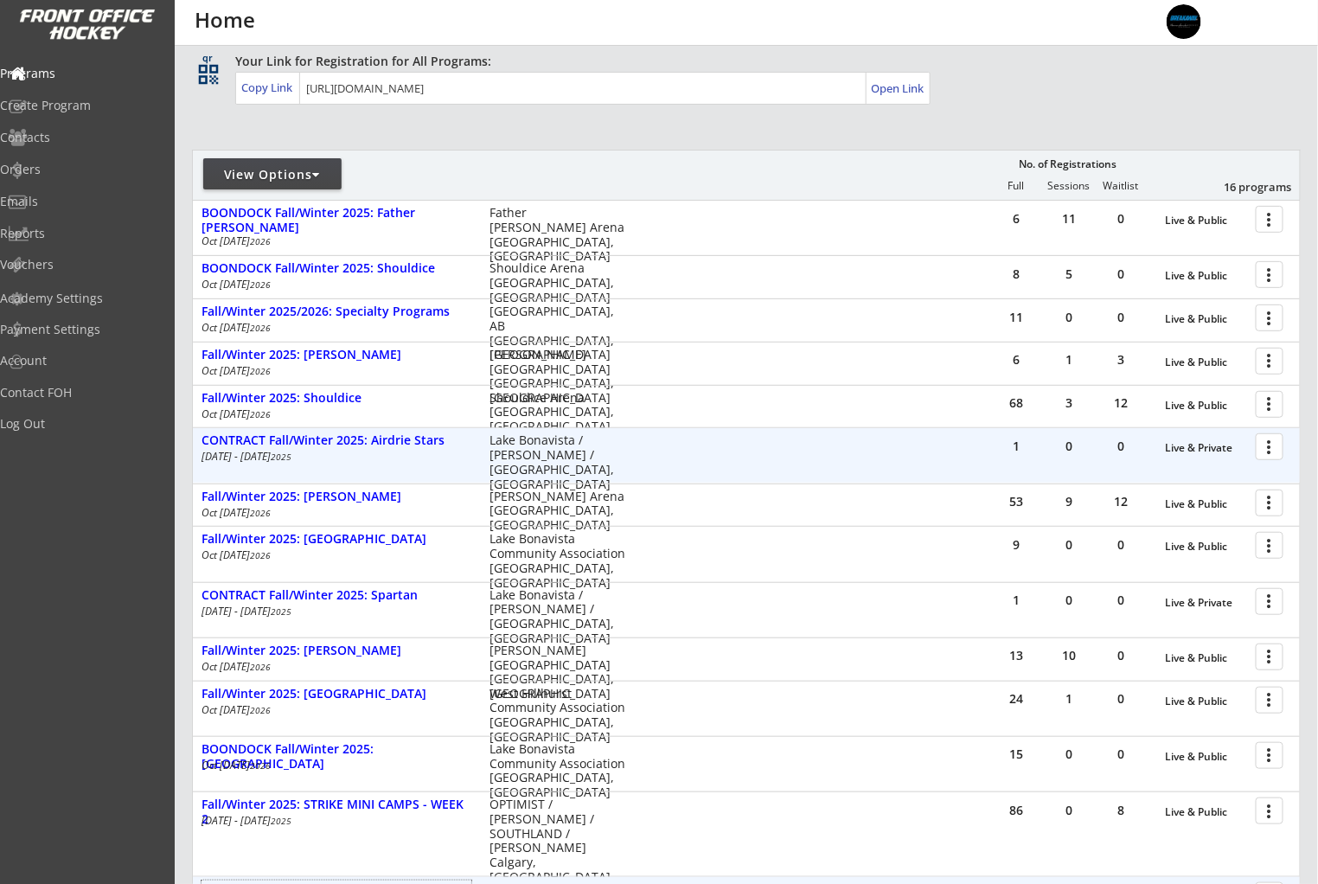
scroll to position [0, 0]
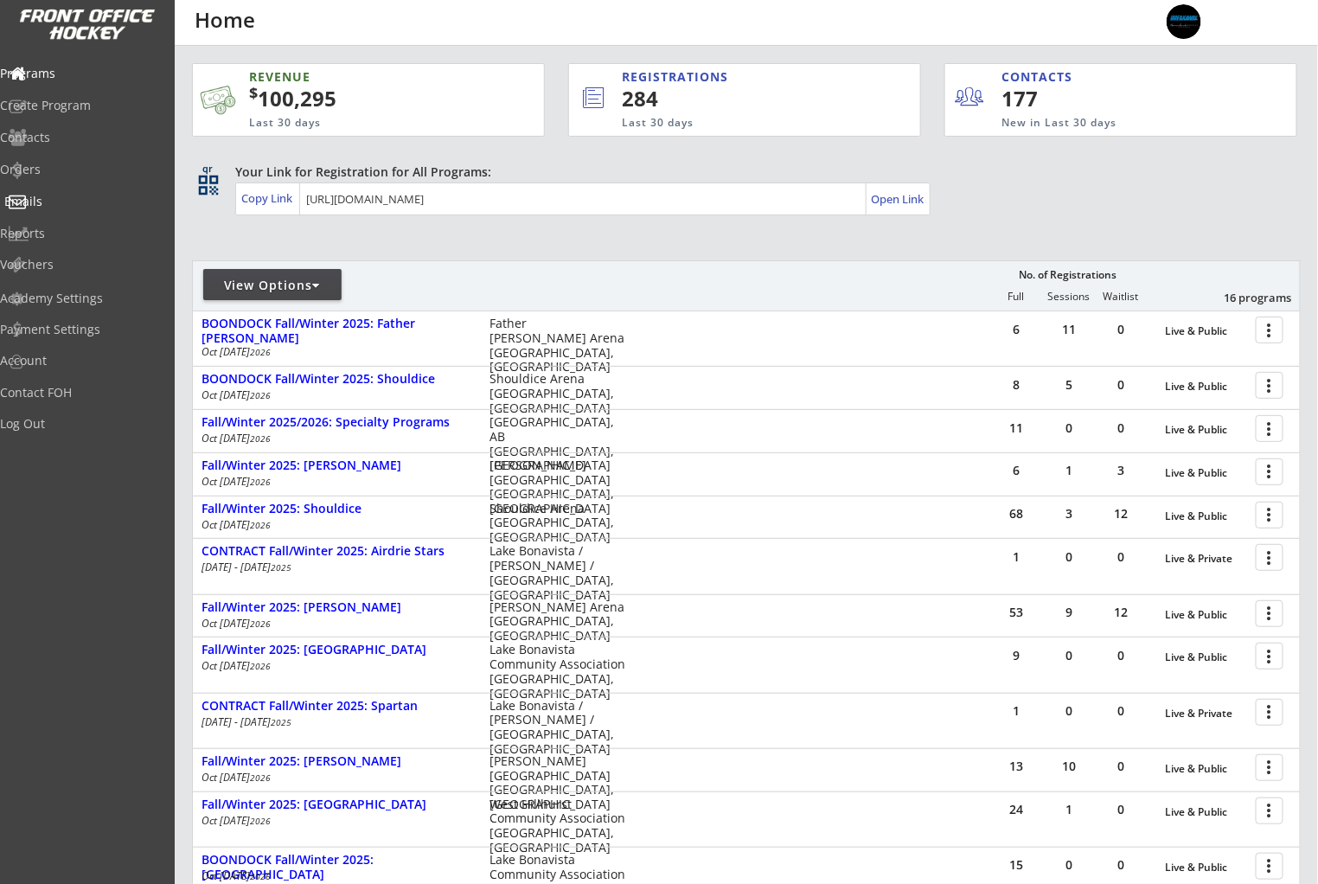
click at [63, 214] on div "Emails" at bounding box center [82, 203] width 164 height 30
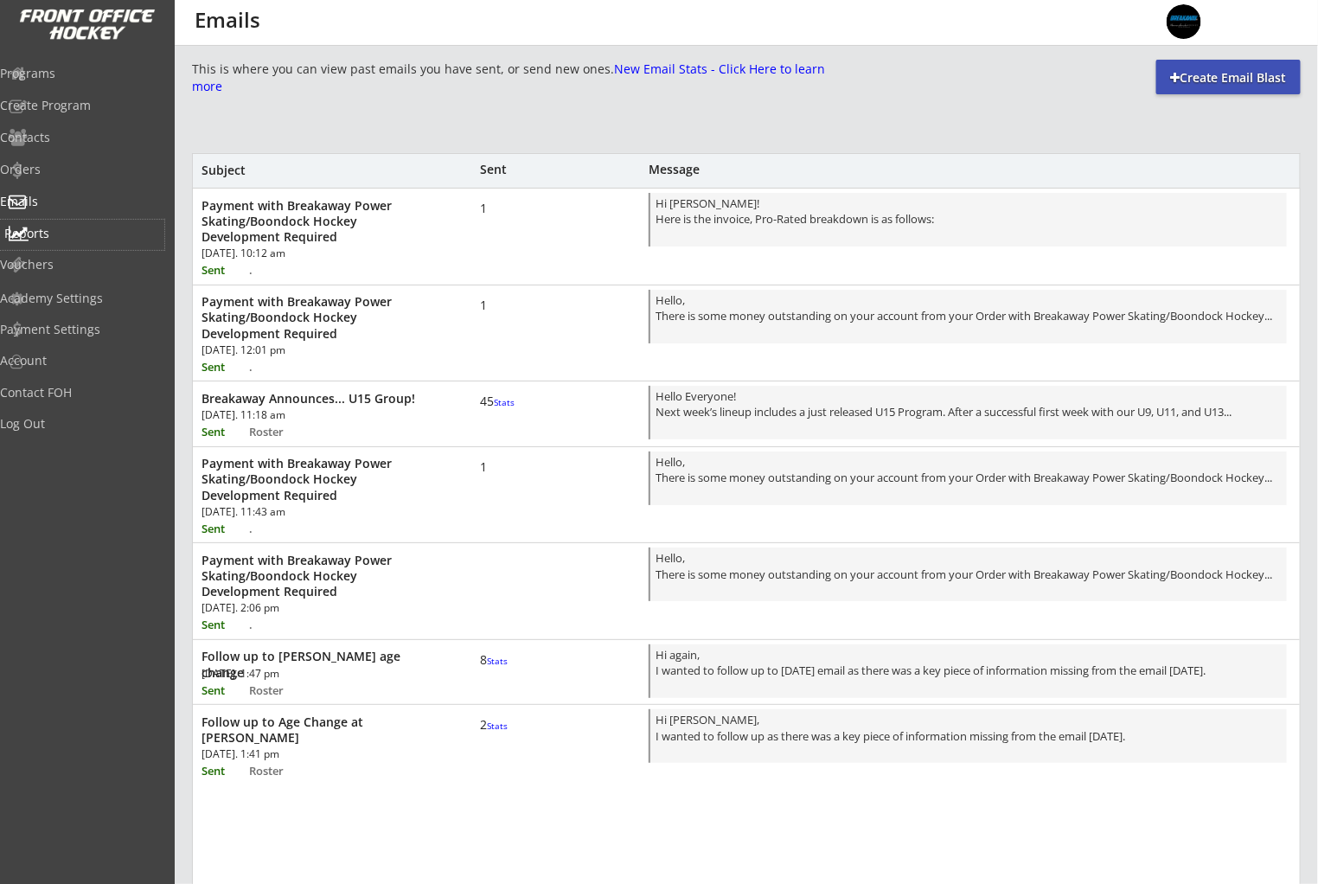
click at [61, 236] on div "Reports" at bounding box center [82, 233] width 156 height 12
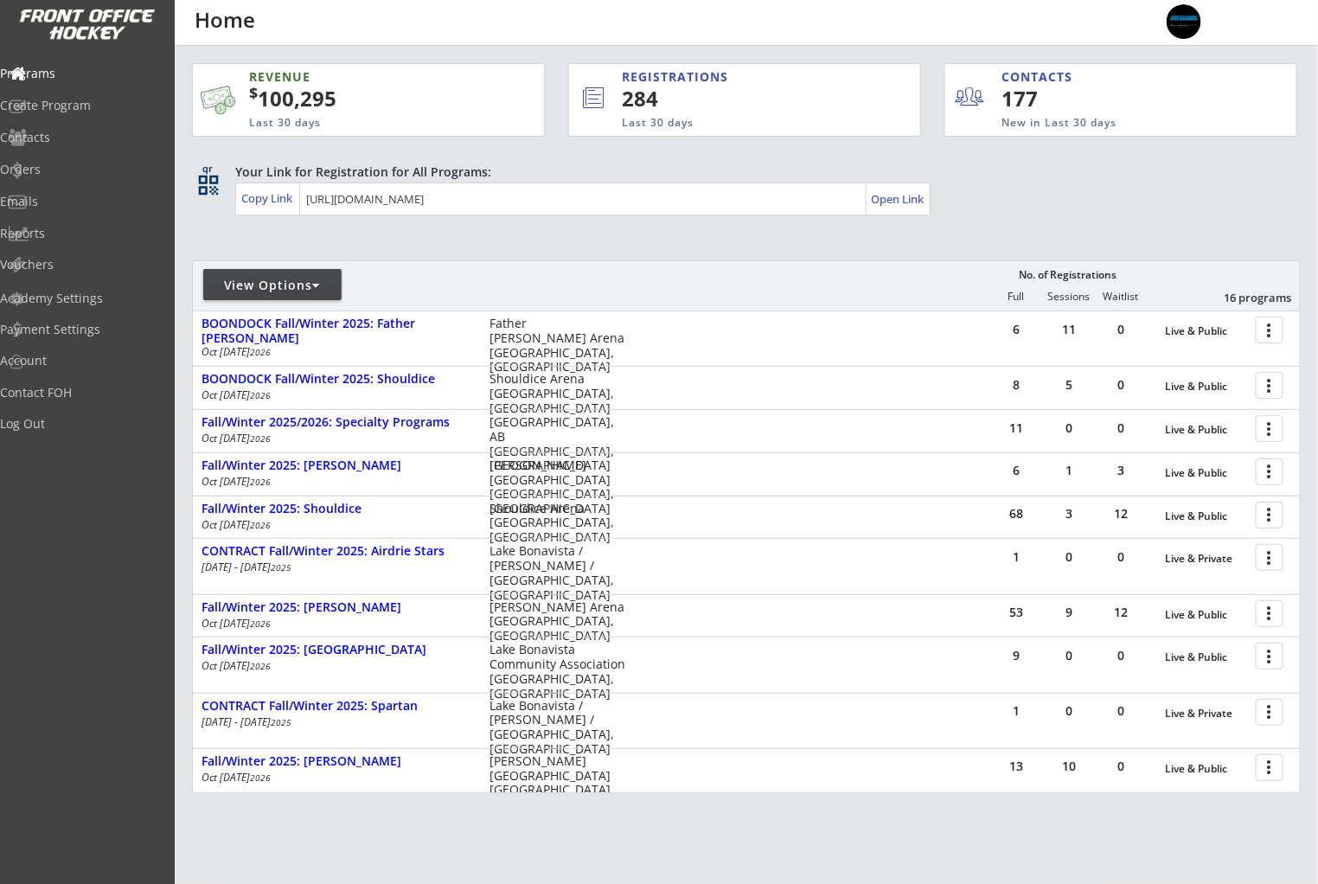
click at [1082, 217] on div "qr qr_code Your Link for Registration for All Programs: Copy Link Open Link" at bounding box center [746, 190] width 1108 height 54
drag, startPoint x: 1086, startPoint y: 209, endPoint x: 1101, endPoint y: 206, distance: 15.1
click at [1092, 207] on div "Your Link for Registration for All Programs: Copy Link Open Link" at bounding box center [767, 189] width 1065 height 52
